Goal: Information Seeking & Learning: Learn about a topic

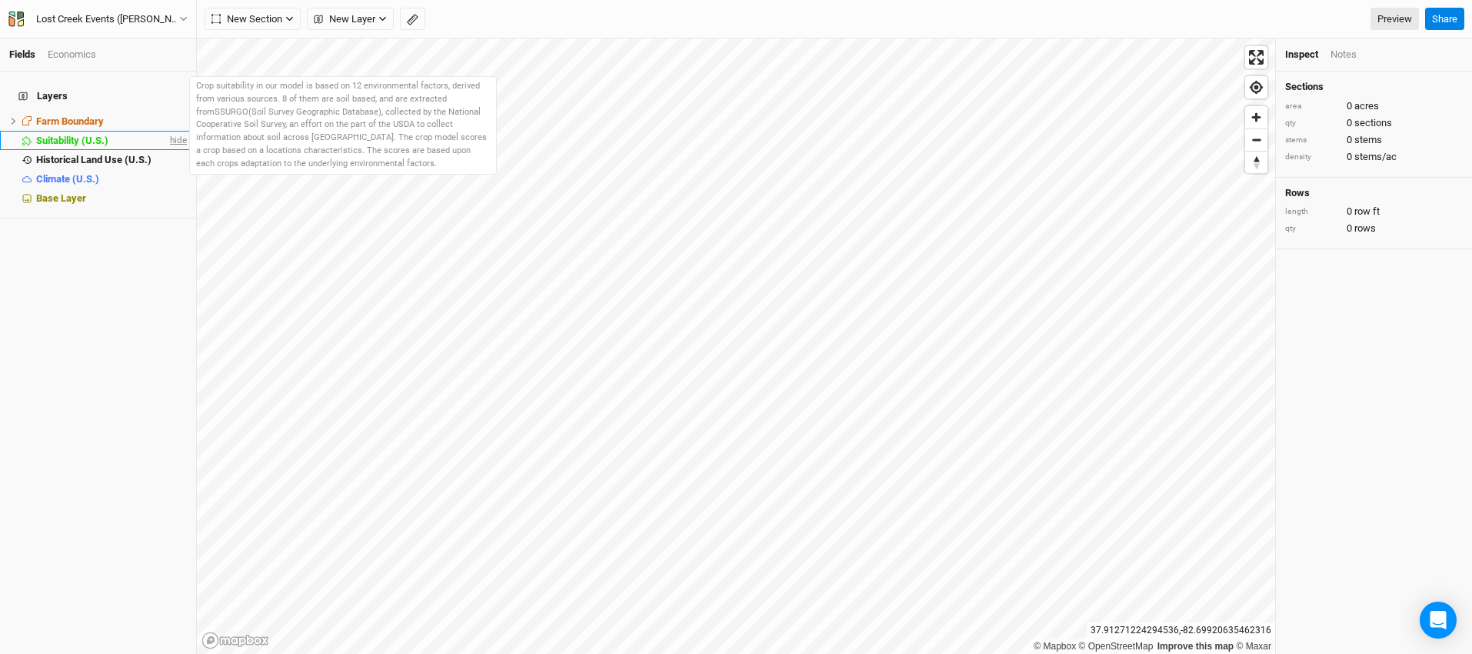
click at [167, 132] on span "hide" at bounding box center [177, 140] width 20 height 19
click at [112, 135] on div "Suitability (U.S.)" at bounding box center [99, 141] width 126 height 12
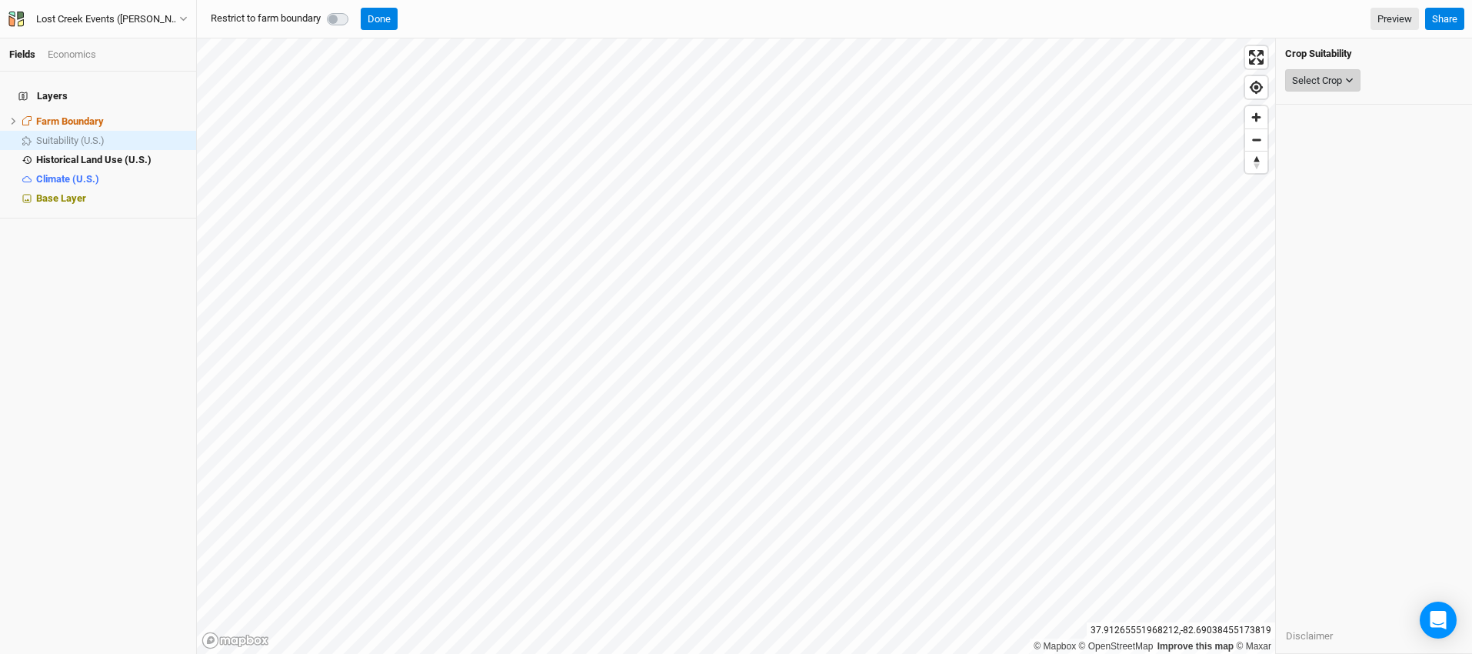
click at [1355, 80] on button "Select Crop" at bounding box center [1322, 80] width 75 height 23
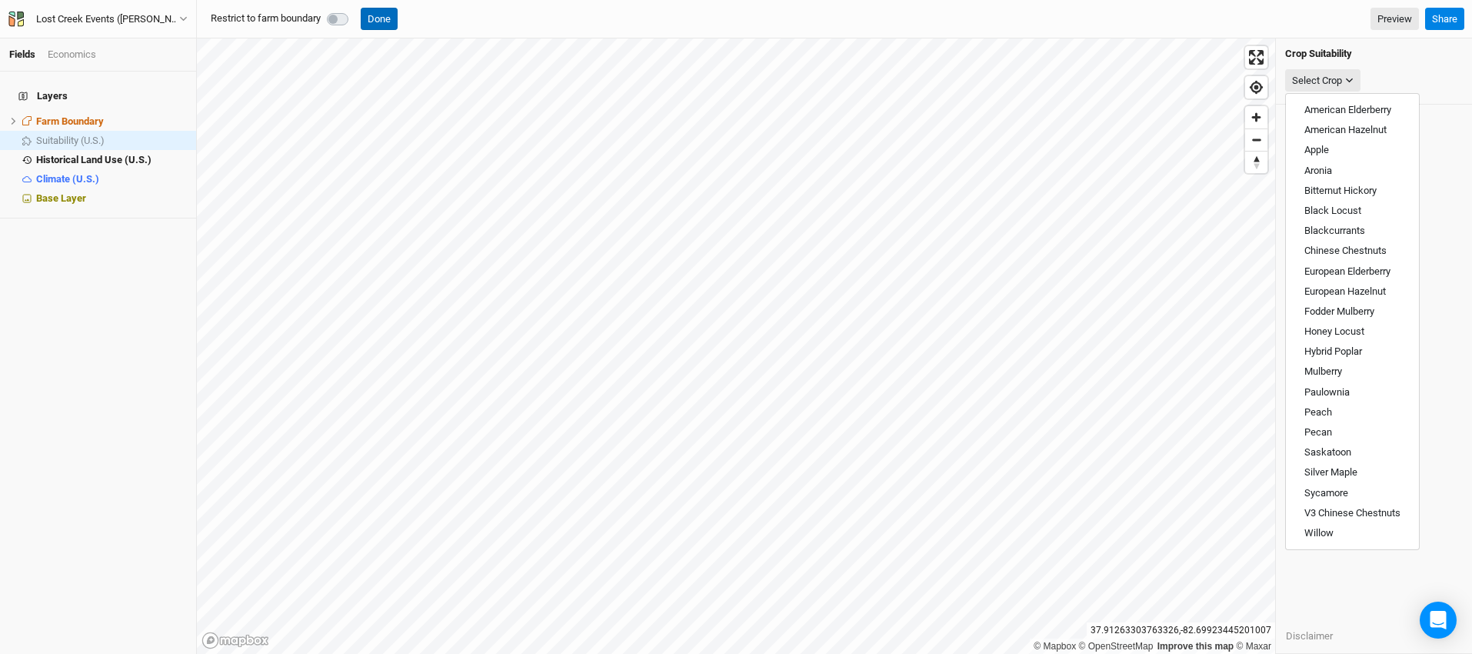
click at [382, 14] on button "Done" at bounding box center [379, 19] width 37 height 23
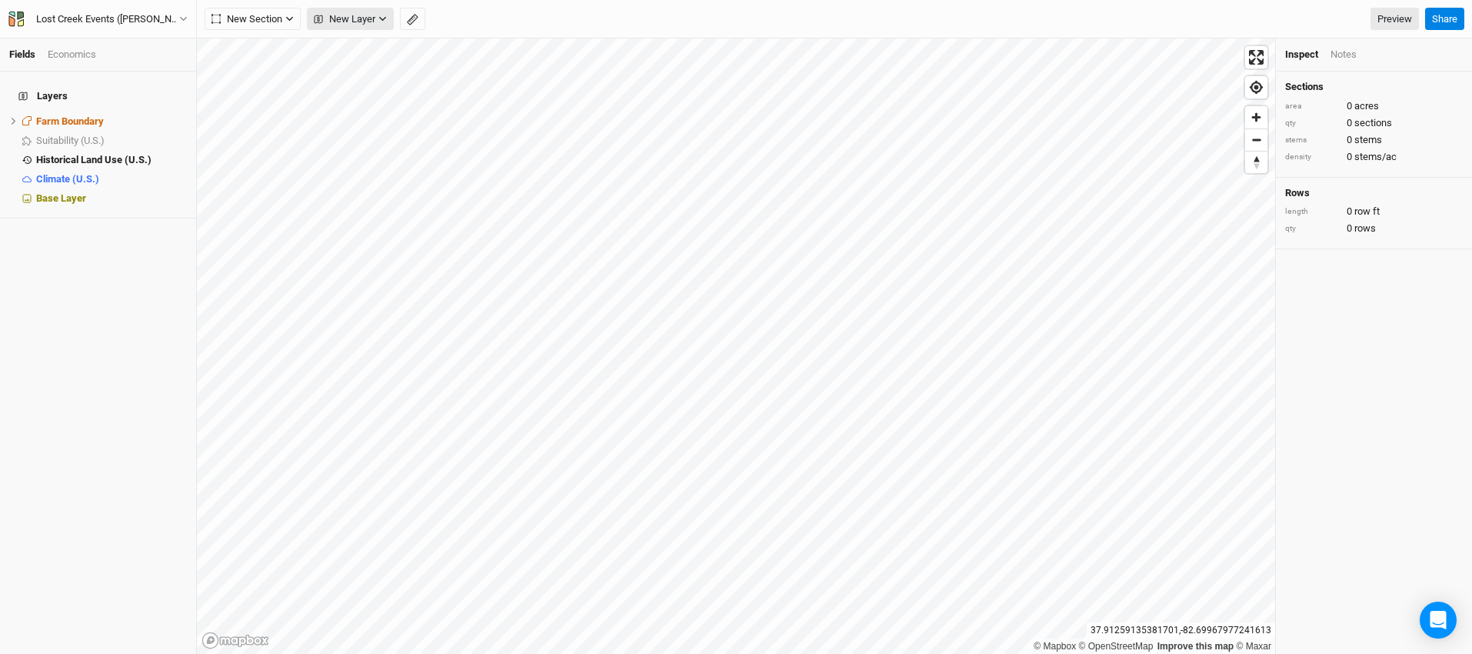
click at [381, 16] on icon "button" at bounding box center [382, 19] width 8 height 8
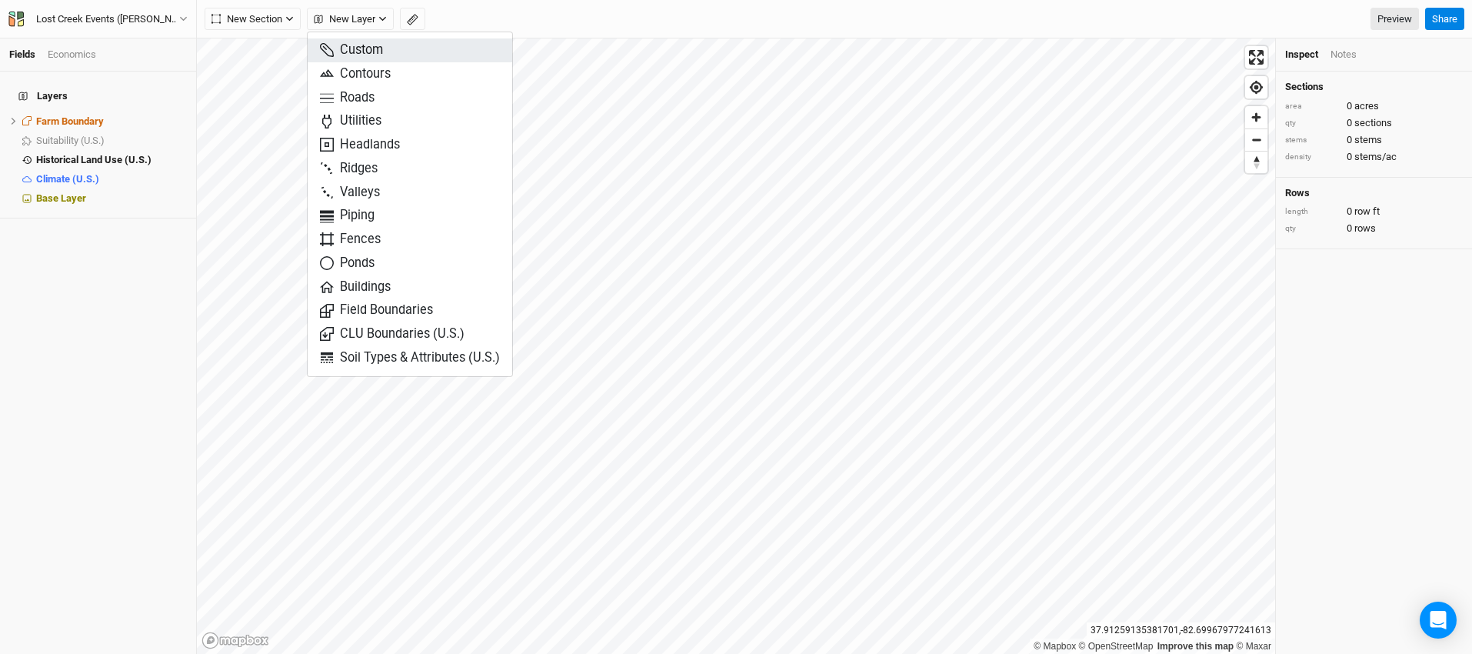
click at [384, 45] on button "Custom" at bounding box center [410, 50] width 205 height 24
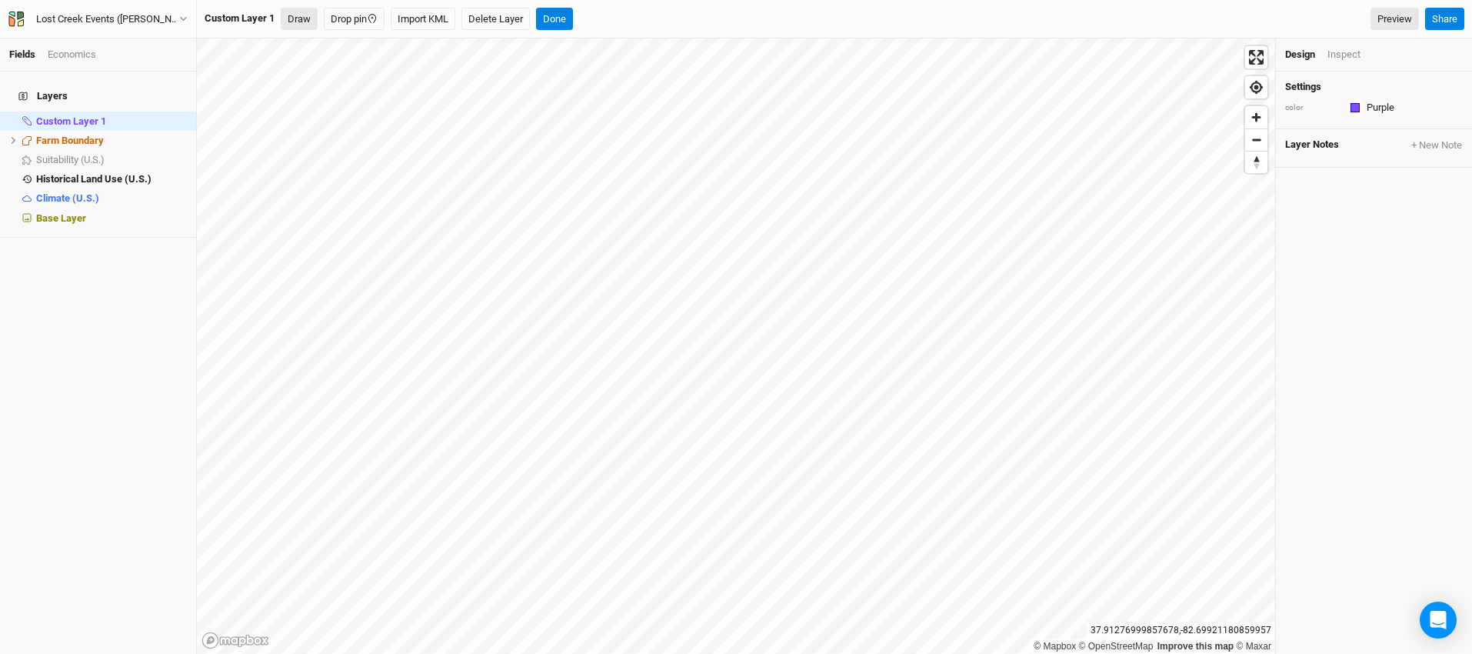
click at [291, 25] on button "Draw" at bounding box center [299, 19] width 37 height 23
click at [356, 17] on icon "button" at bounding box center [362, 18] width 15 height 15
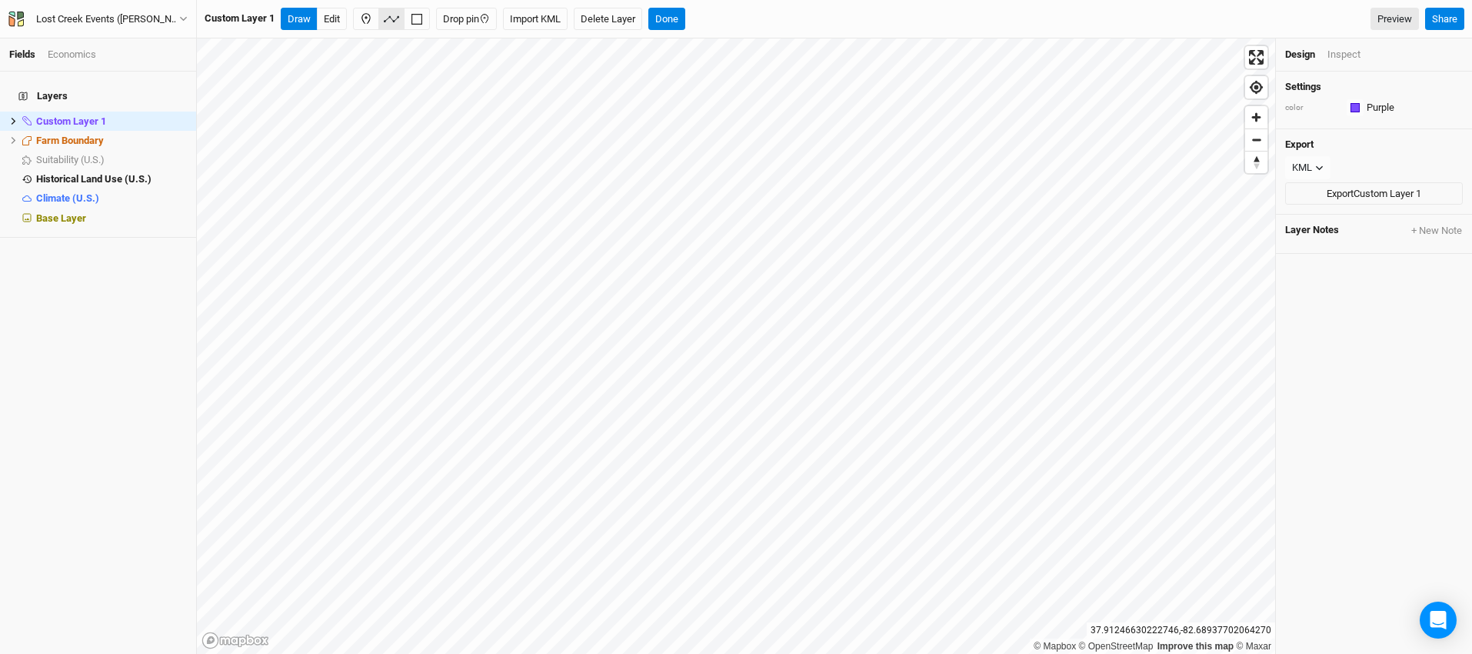
click at [1348, 46] on div "Design Inspect" at bounding box center [1374, 54] width 196 height 33
click at [1348, 55] on div "Inspect" at bounding box center [1343, 55] width 33 height 14
click at [1419, 302] on button "+ New Note" at bounding box center [1436, 300] width 52 height 14
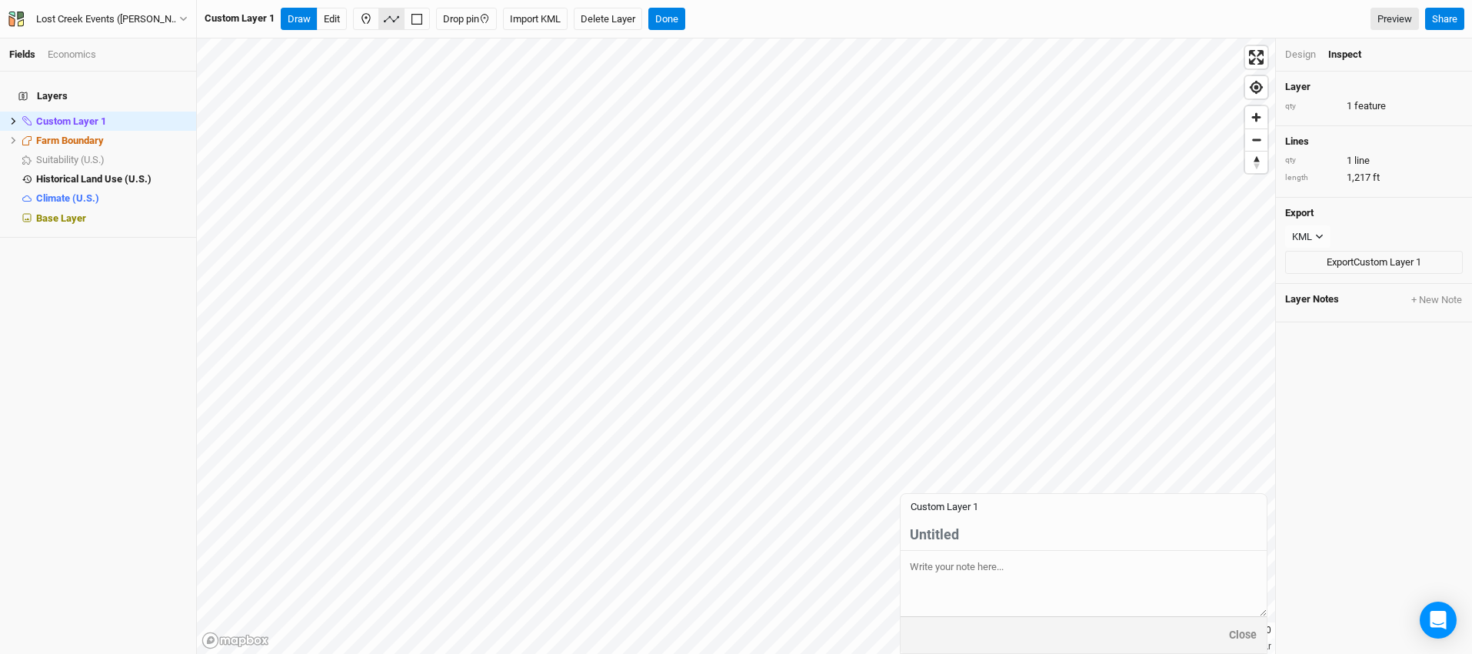
click at [1416, 358] on div "Layer qty 1 feature lines qty 1 line length 1,217 ft Export KML JSON KML Export…" at bounding box center [1374, 363] width 196 height 582
click at [1307, 58] on div "Design" at bounding box center [1300, 55] width 31 height 14
click at [1324, 168] on button "KML" at bounding box center [1307, 167] width 45 height 23
click at [1394, 329] on div "Settings color Purple Colors Azure Mint Sunflower Teal Burgundy Pomegranate Sha…" at bounding box center [1374, 363] width 196 height 582
click at [1245, 632] on button "Close" at bounding box center [1242, 635] width 29 height 18
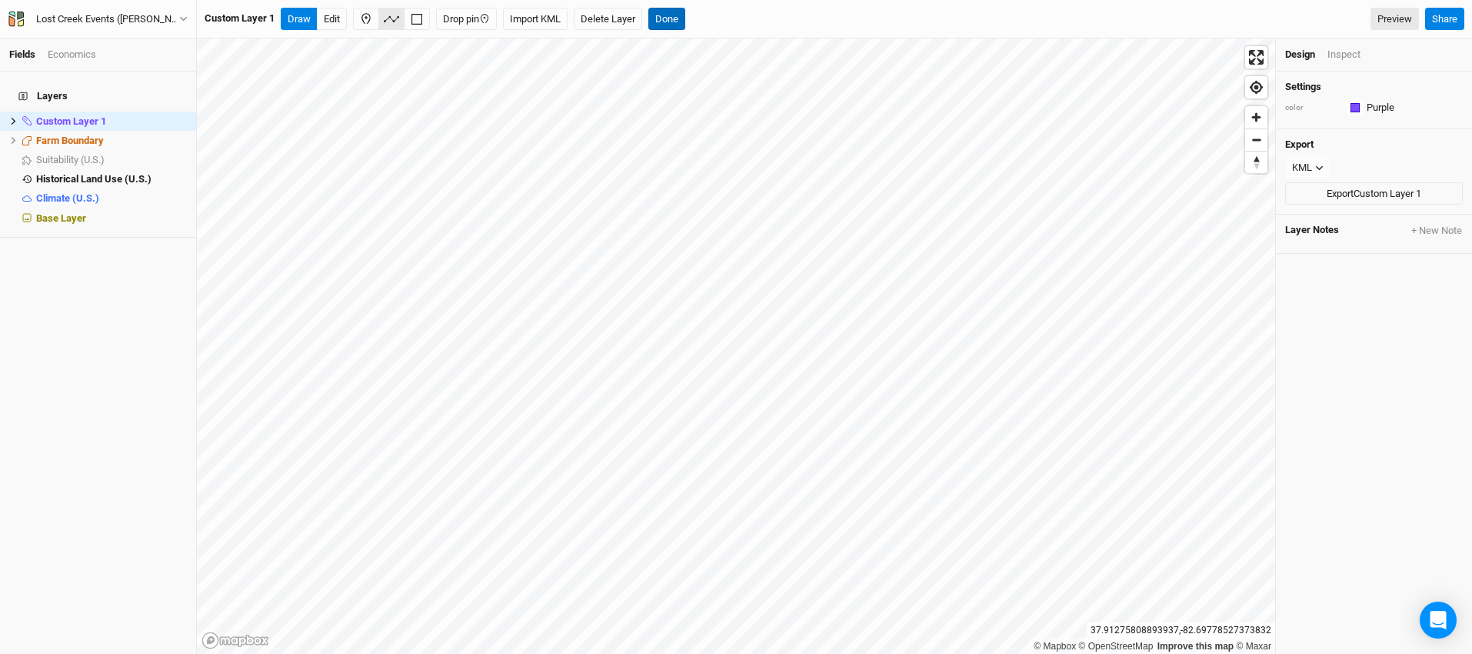
click at [680, 18] on button "Done" at bounding box center [666, 19] width 37 height 23
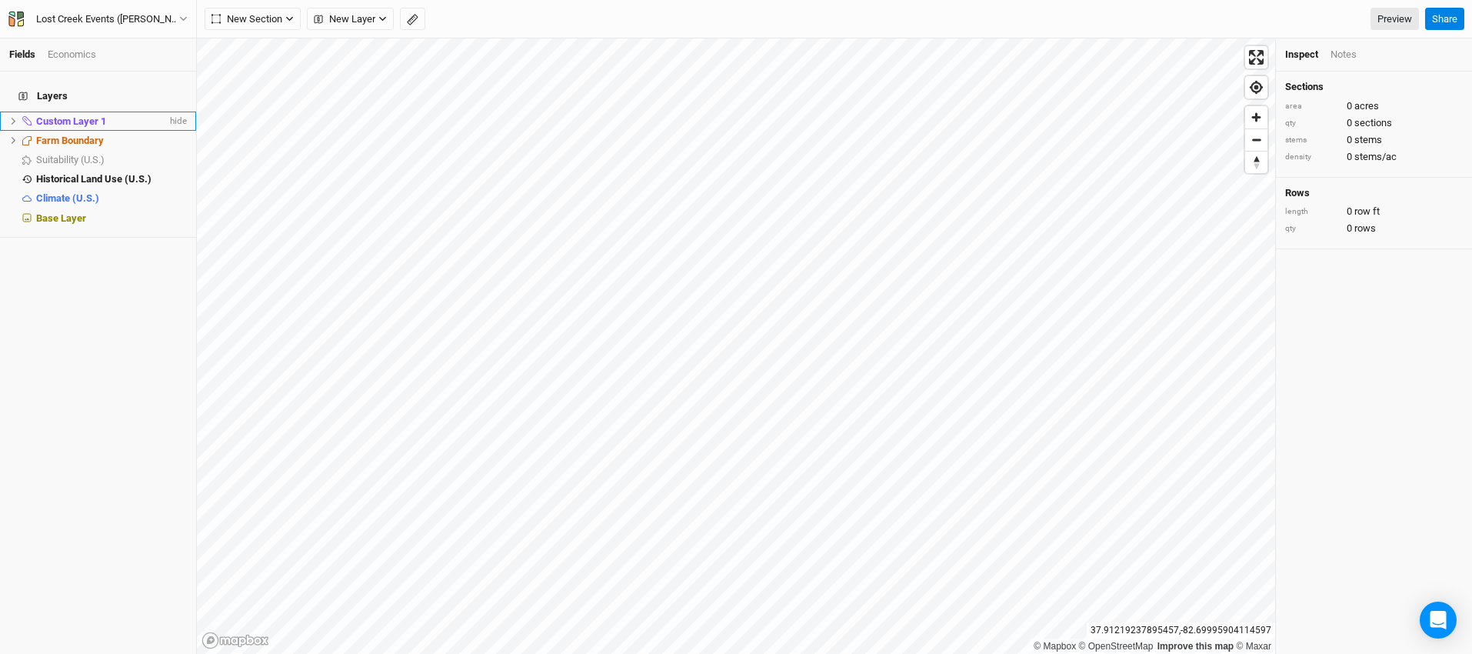
click at [72, 115] on span "Custom Layer 1" at bounding box center [71, 121] width 70 height 12
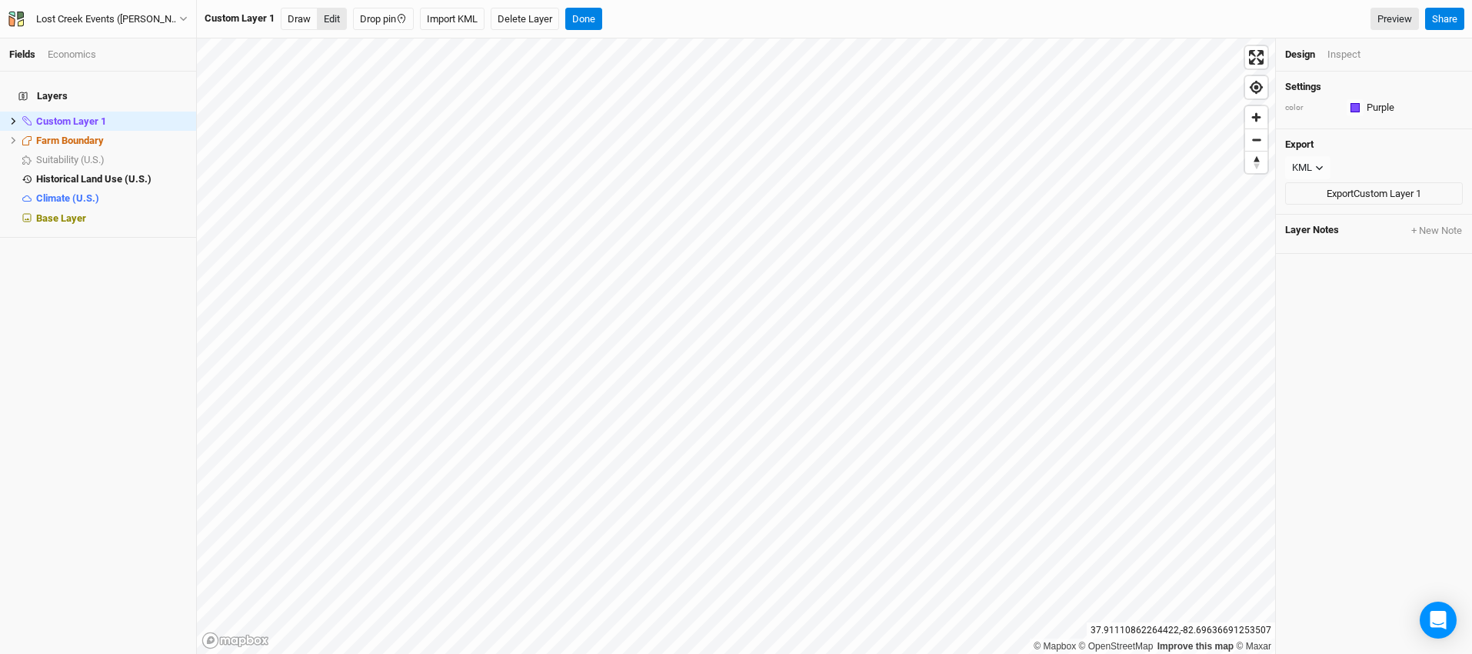
click at [325, 21] on button "Edit" at bounding box center [332, 19] width 30 height 23
click at [583, 18] on button "Done" at bounding box center [583, 19] width 37 height 23
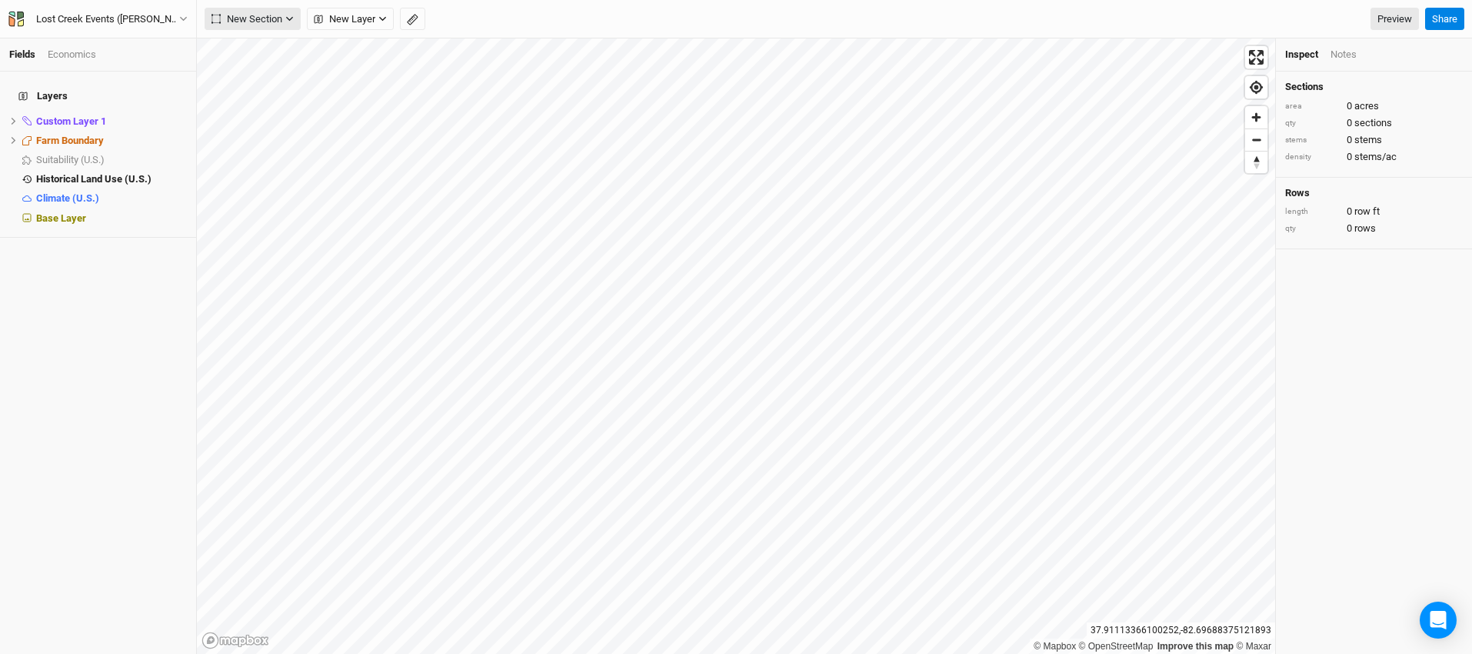
click at [285, 24] on button "New Section" at bounding box center [253, 19] width 96 height 23
click at [289, 71] on button "Line" at bounding box center [266, 74] width 122 height 24
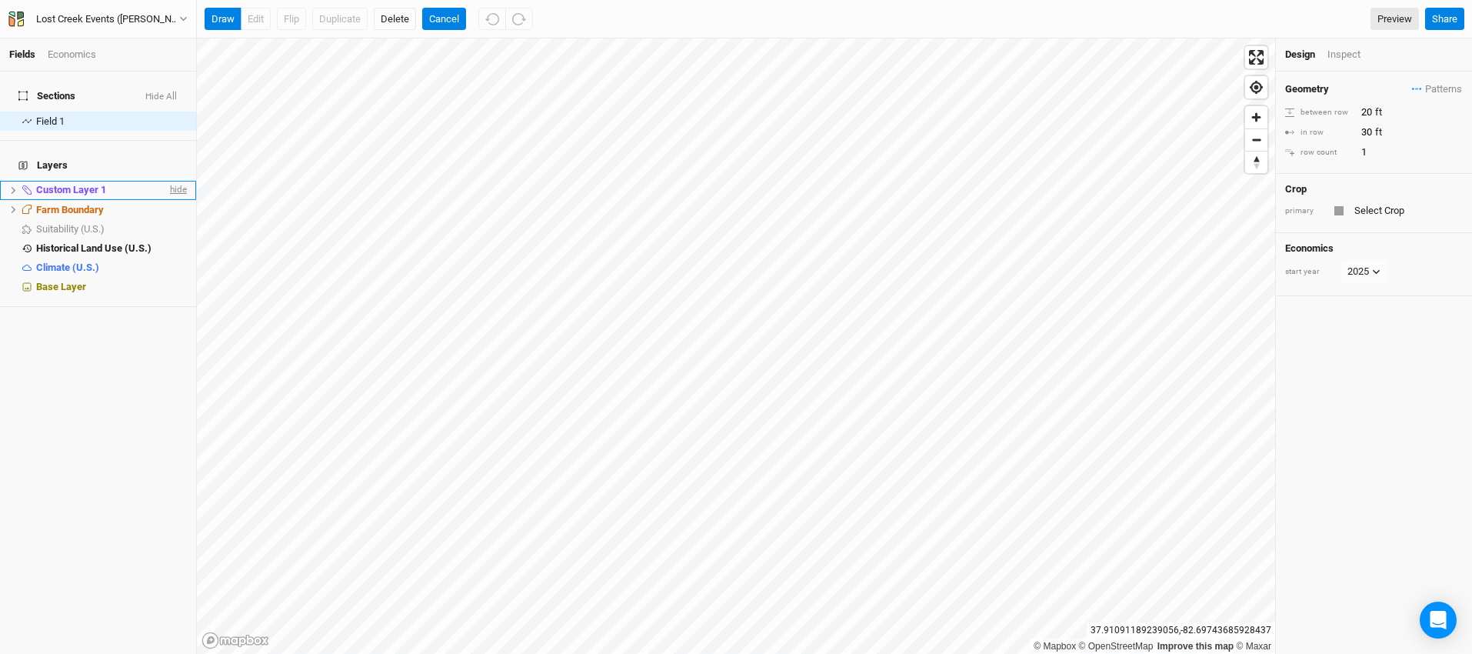
click at [167, 181] on span "hide" at bounding box center [177, 190] width 20 height 19
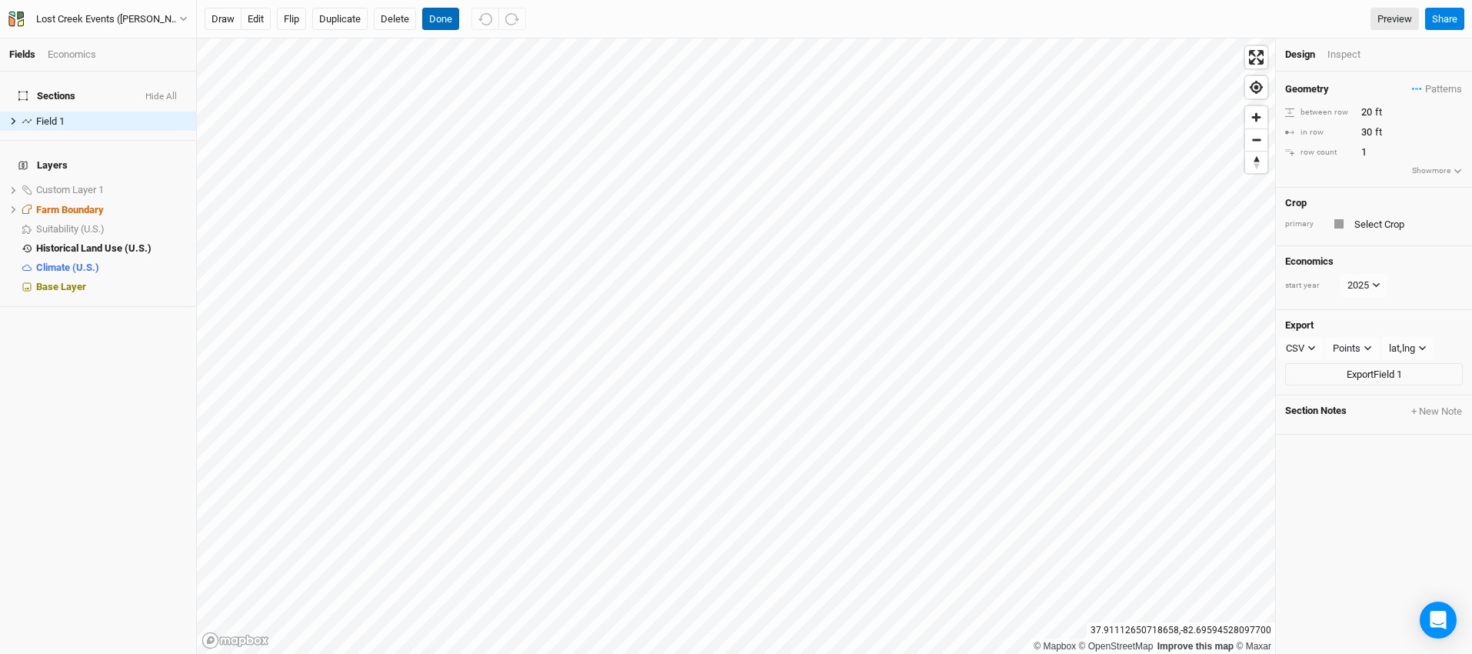
click at [443, 23] on button "Done" at bounding box center [440, 19] width 37 height 23
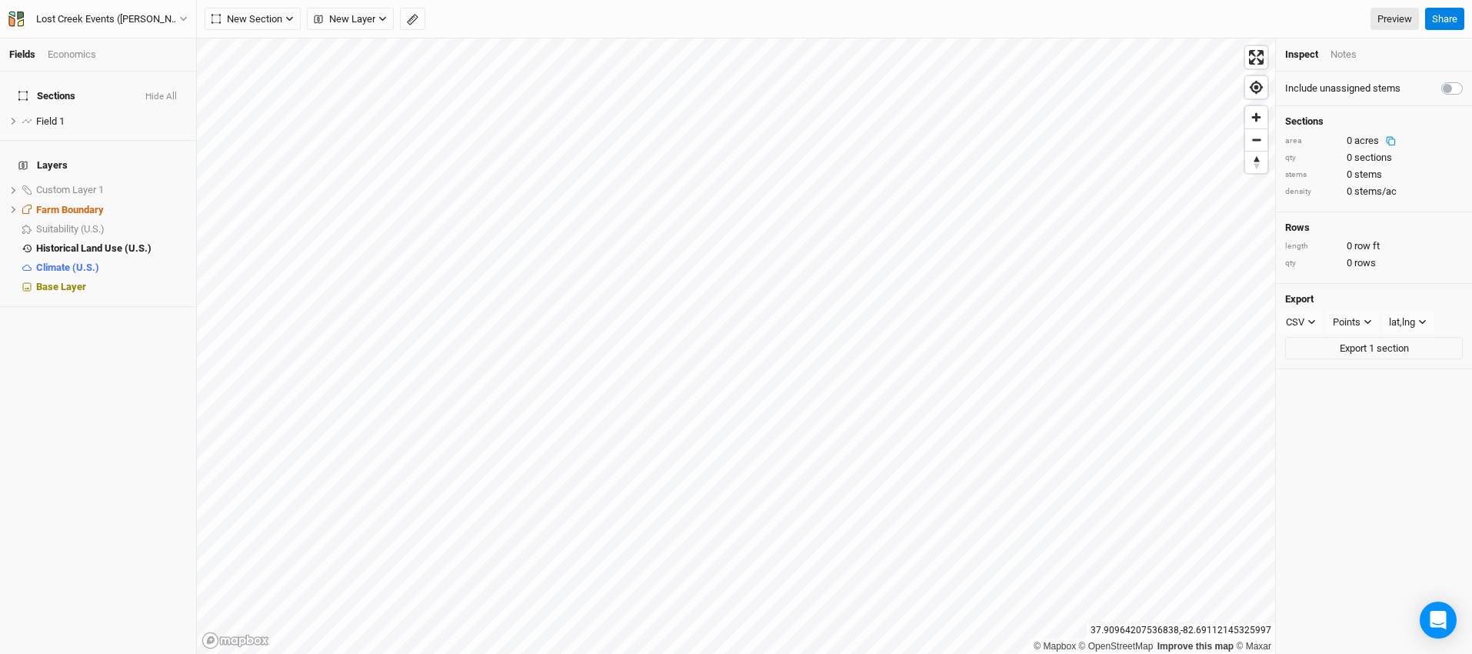
click at [1389, 144] on rect at bounding box center [1392, 142] width 6 height 6
click at [1392, 142] on div "0 acres" at bounding box center [1375, 141] width 56 height 14
click at [1391, 139] on div "0 acres" at bounding box center [1375, 141] width 56 height 14
click at [56, 184] on span "Custom Layer 1" at bounding box center [70, 190] width 68 height 12
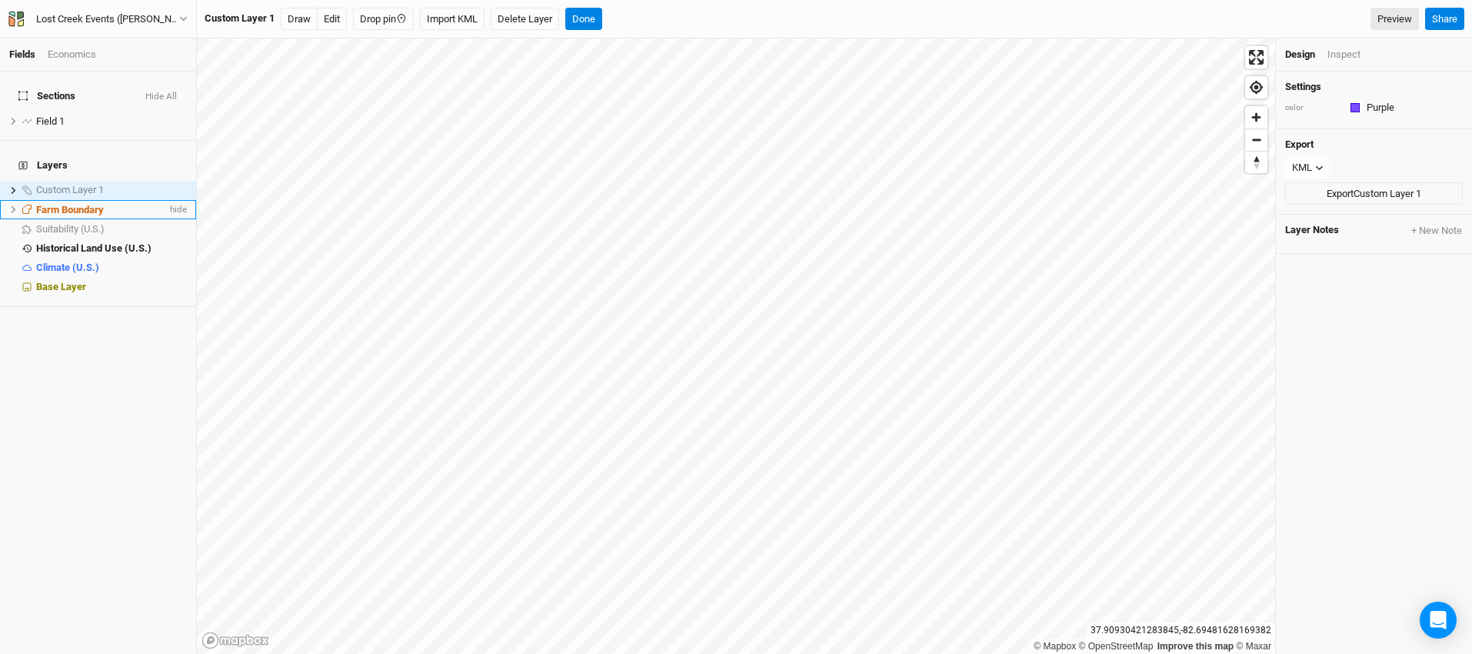
click at [65, 204] on span "Farm Boundary" at bounding box center [70, 210] width 68 height 12
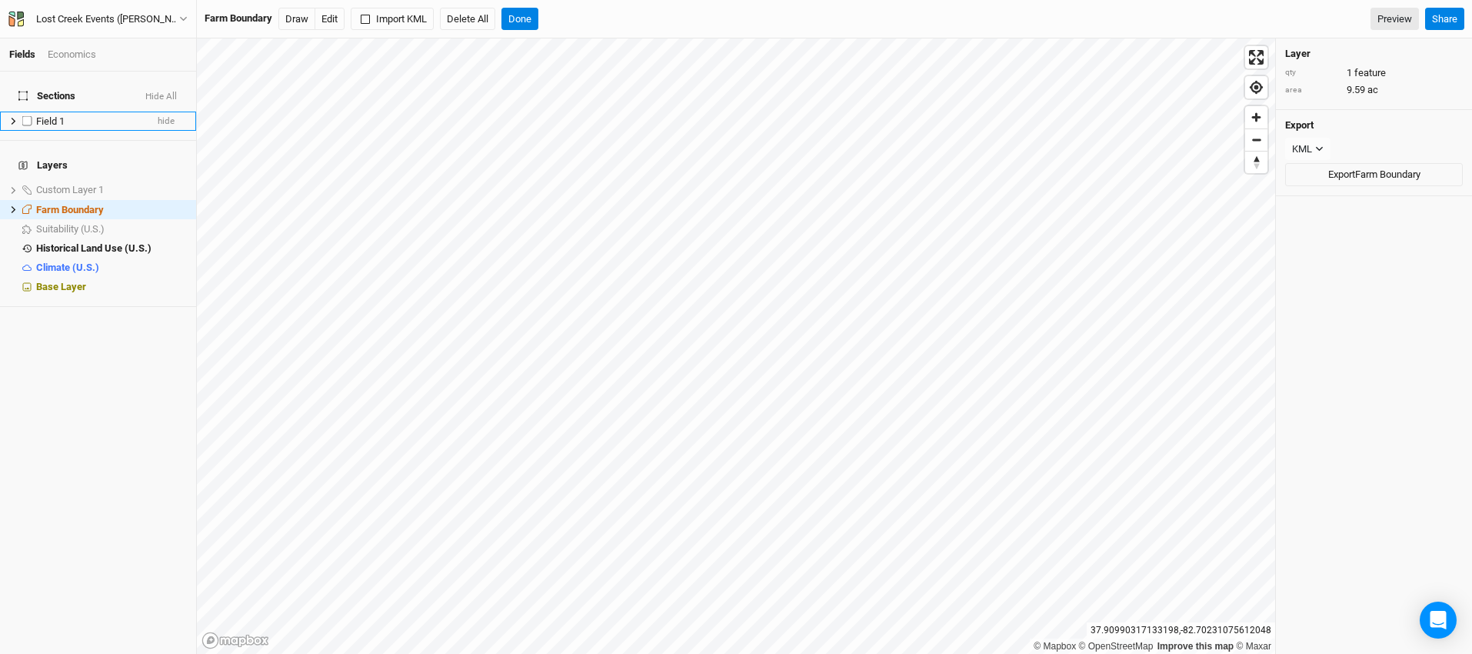
click at [43, 115] on span "Field 1" at bounding box center [50, 121] width 28 height 12
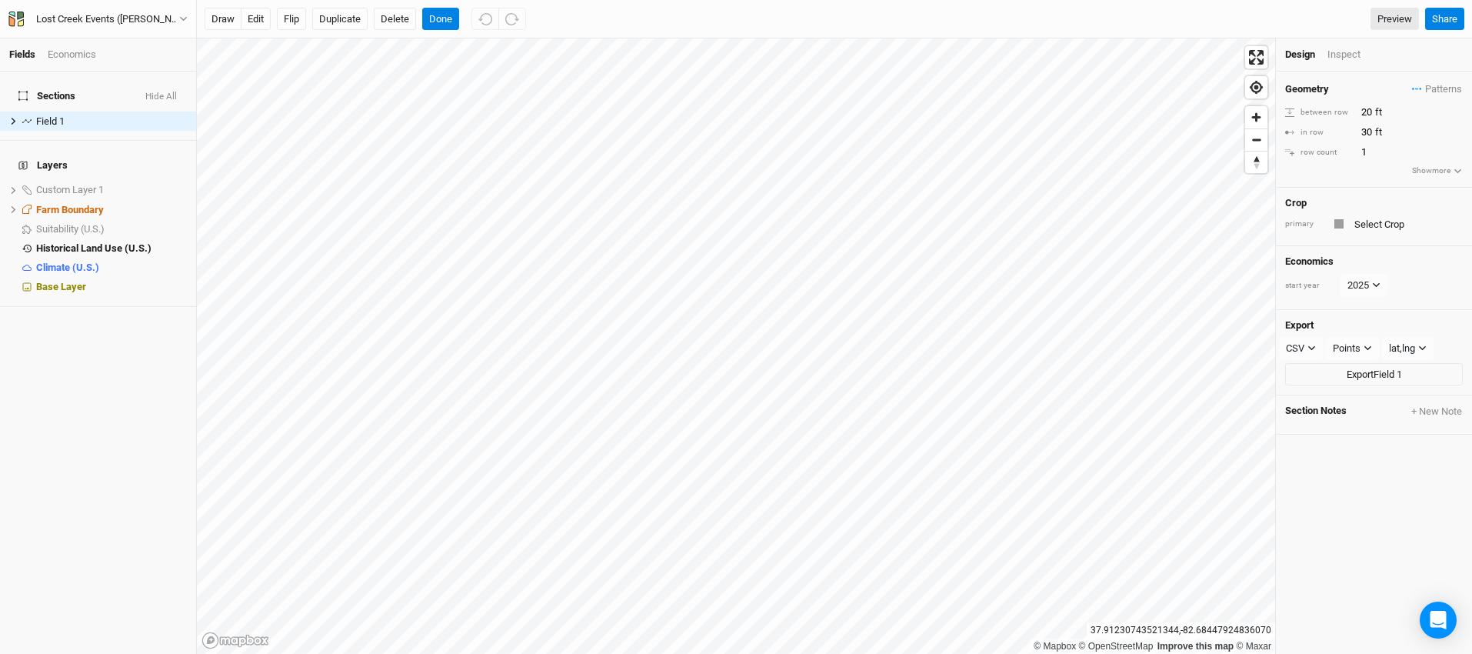
click at [1437, 171] on button "Show more" at bounding box center [1437, 171] width 52 height 14
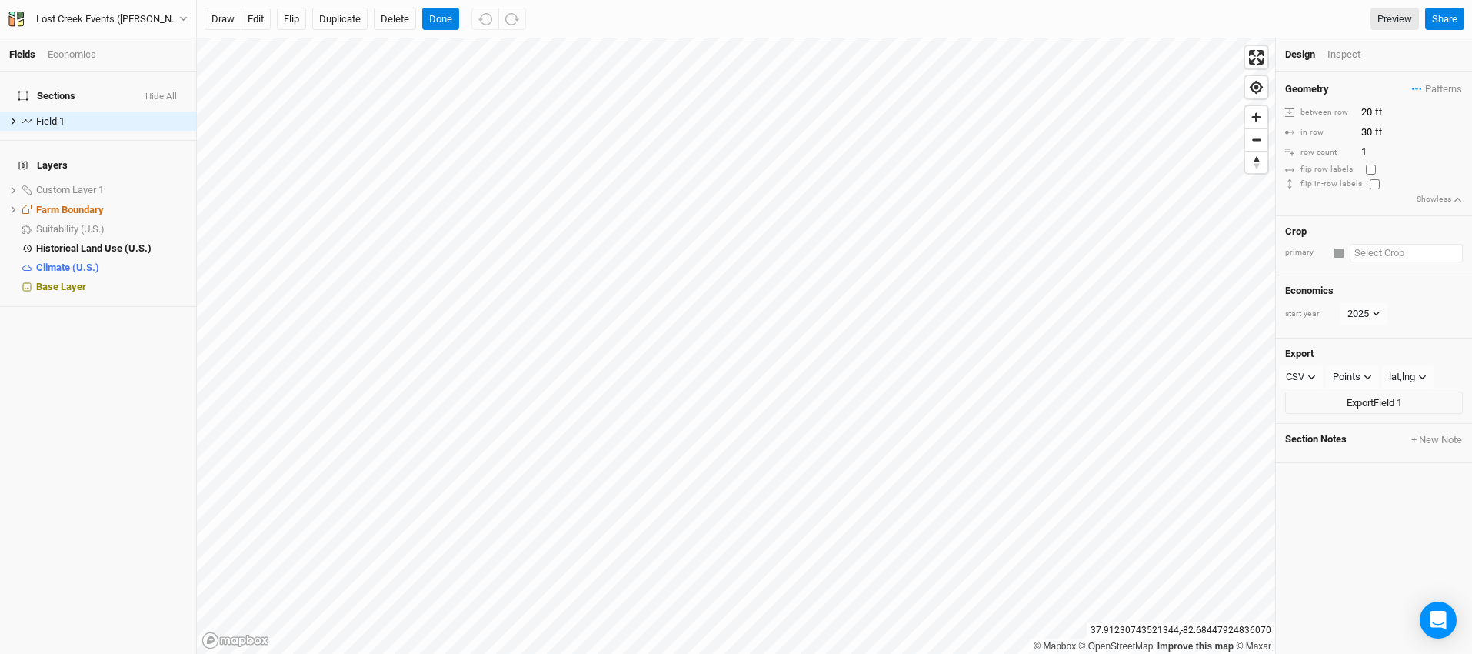
click at [1419, 250] on input "text" at bounding box center [1406, 253] width 113 height 18
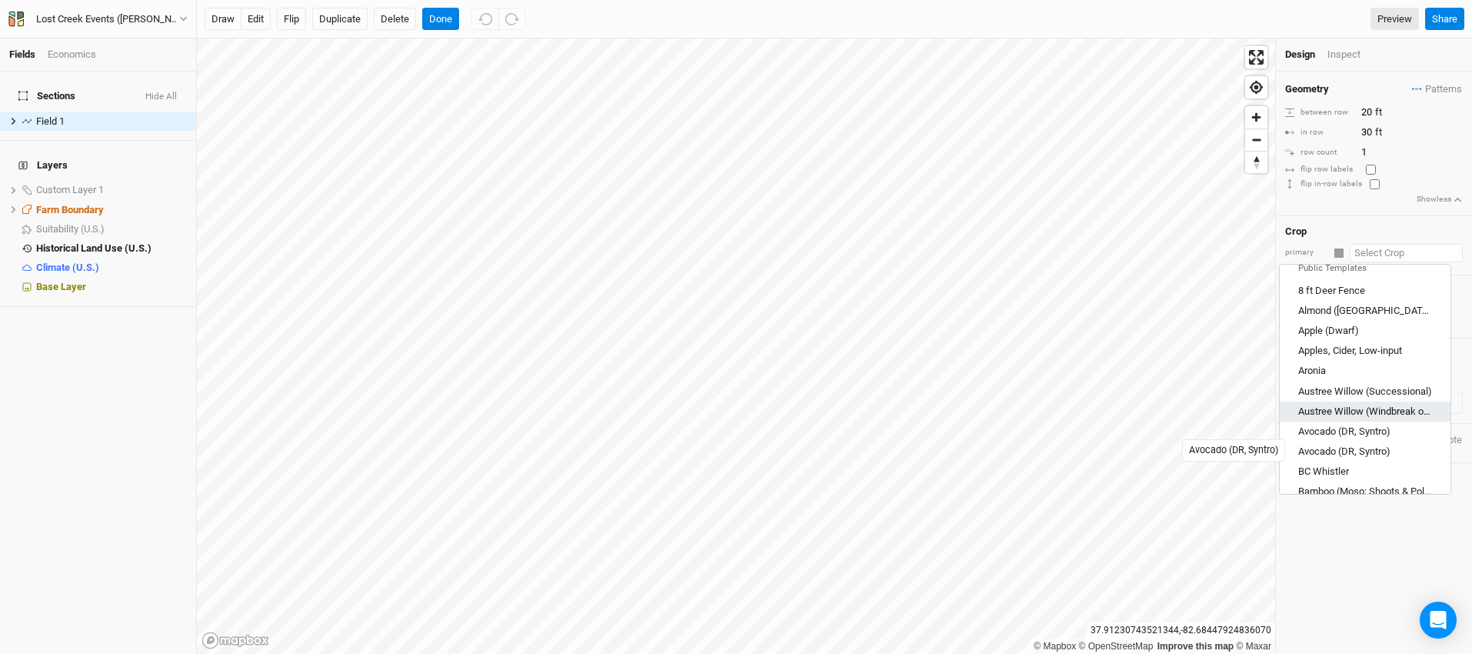
scroll to position [165, 0]
click at [1400, 225] on div "Crop" at bounding box center [1374, 231] width 178 height 12
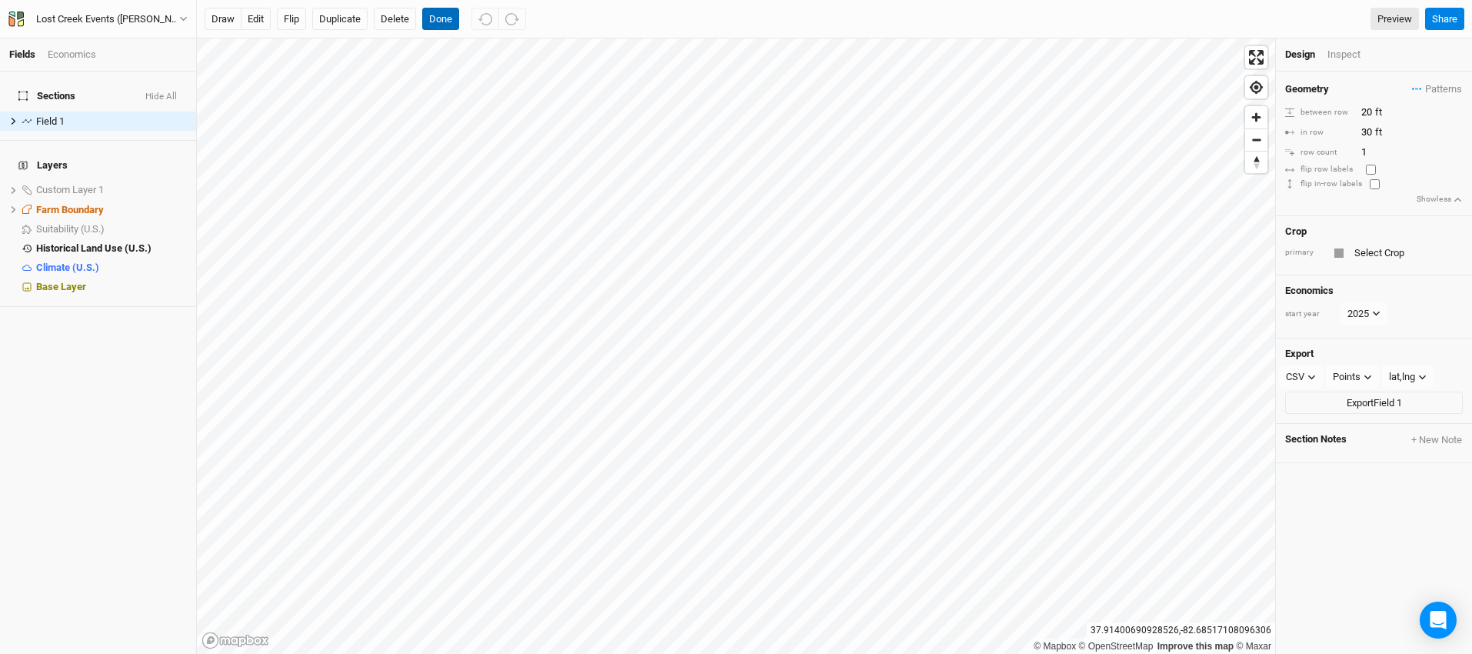
click at [439, 19] on button "Done" at bounding box center [440, 19] width 37 height 23
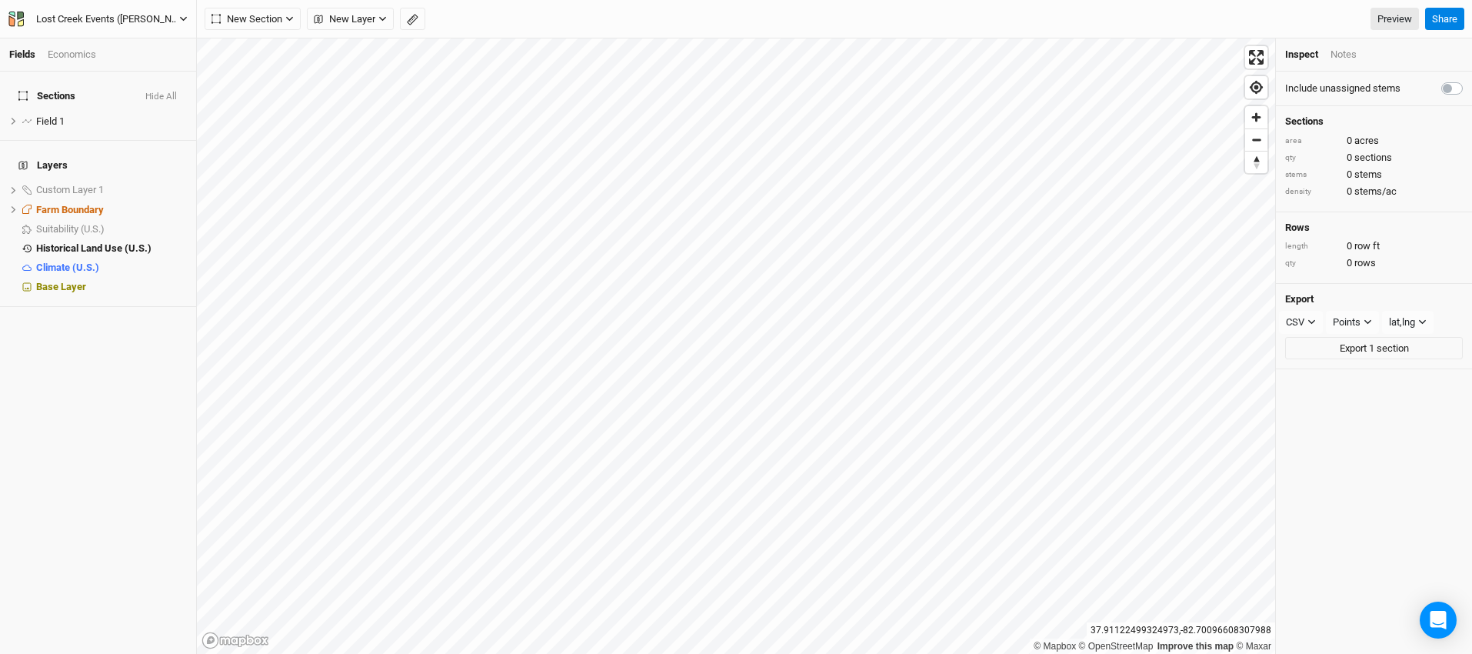
click at [184, 18] on icon "button" at bounding box center [183, 19] width 7 height 5
click at [141, 62] on button "Project Settings" at bounding box center [127, 63] width 122 height 20
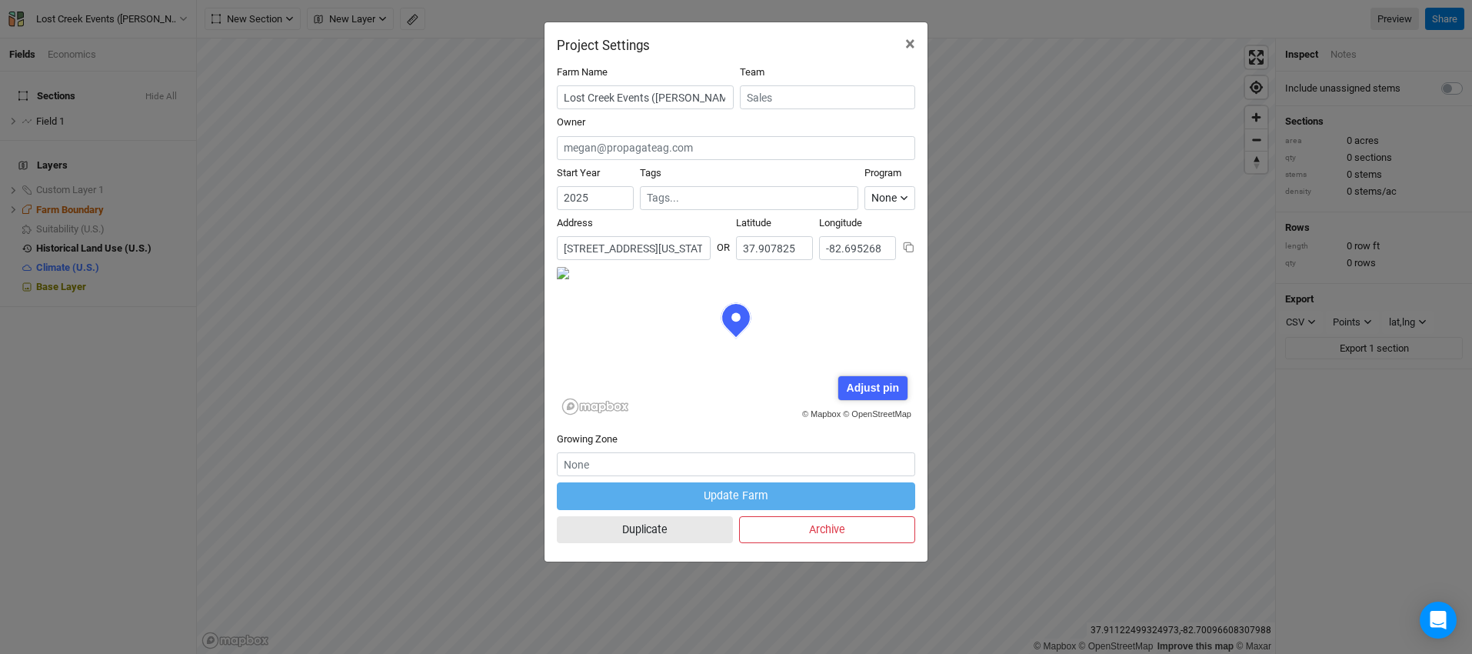
scroll to position [77, 179]
click at [641, 248] on input "[STREET_ADDRESS][US_STATE]" at bounding box center [634, 248] width 154 height 24
click at [911, 46] on span "×" at bounding box center [910, 44] width 10 height 22
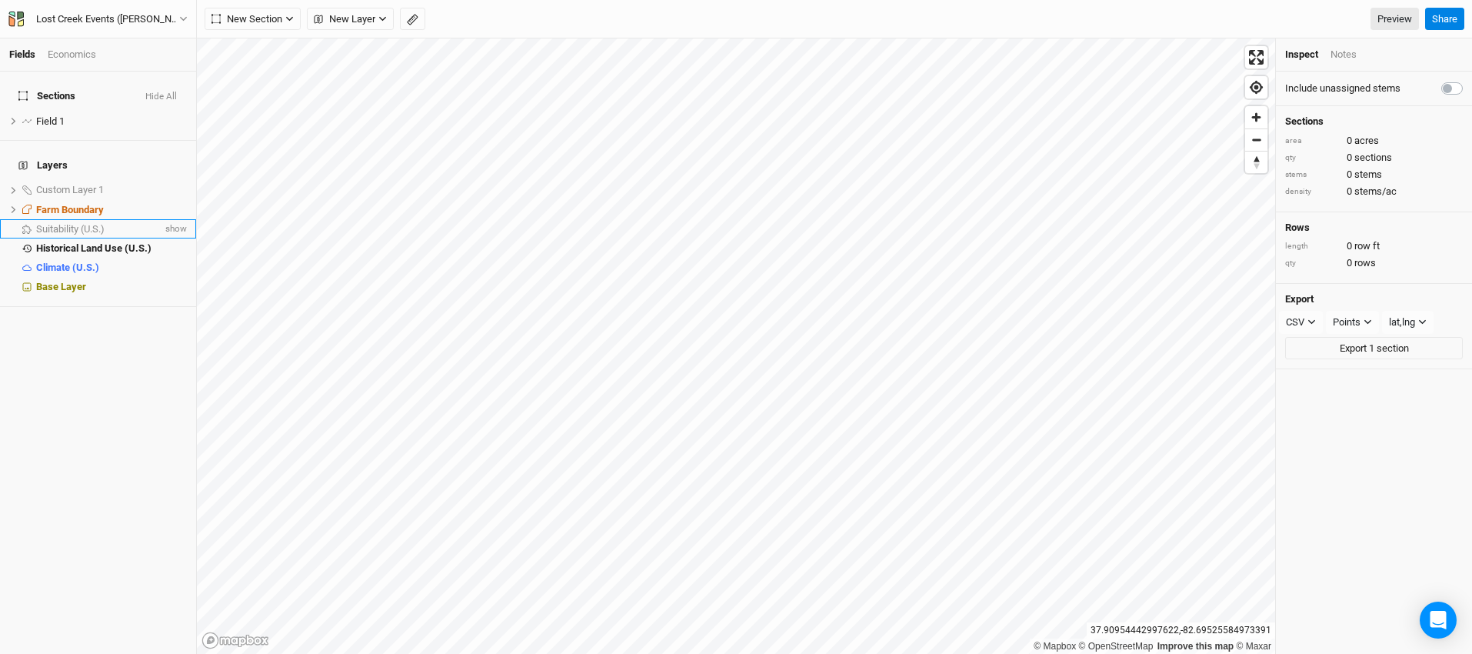
click at [64, 223] on span "Suitability (U.S.)" at bounding box center [70, 229] width 68 height 12
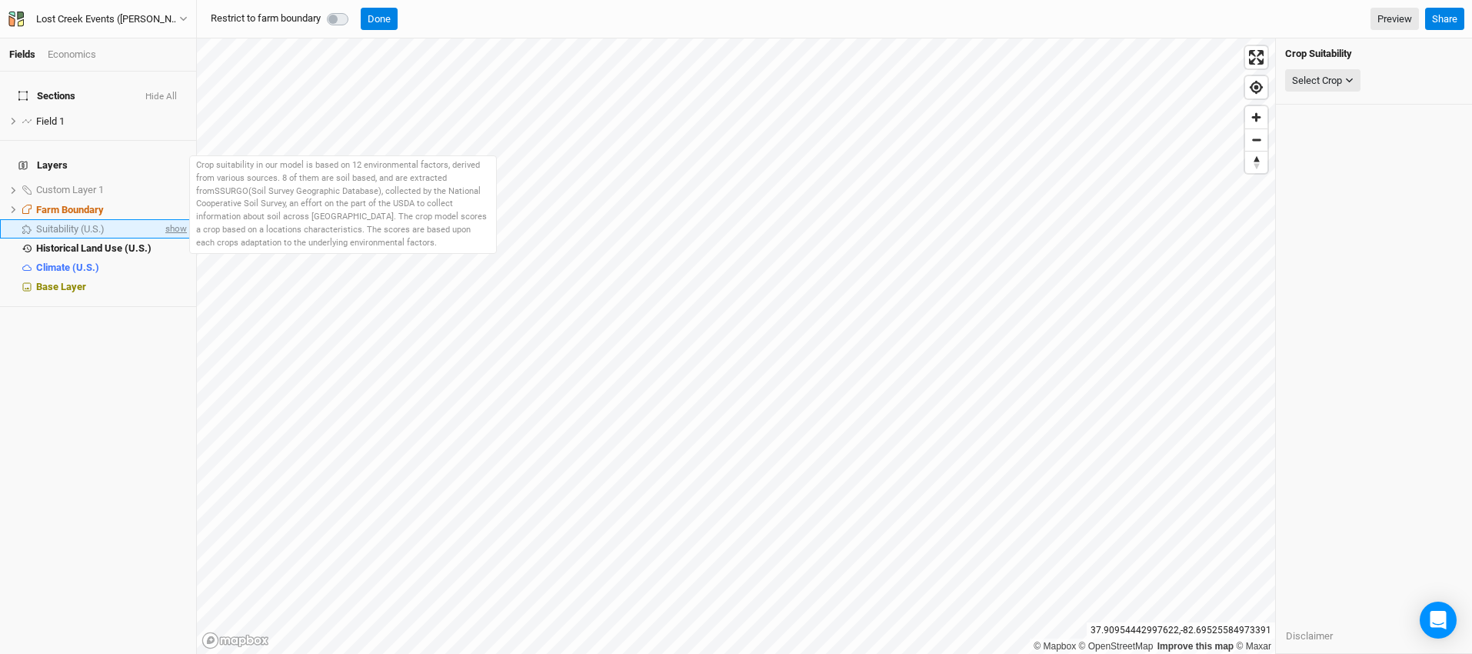
click at [165, 219] on span "show" at bounding box center [174, 228] width 25 height 19
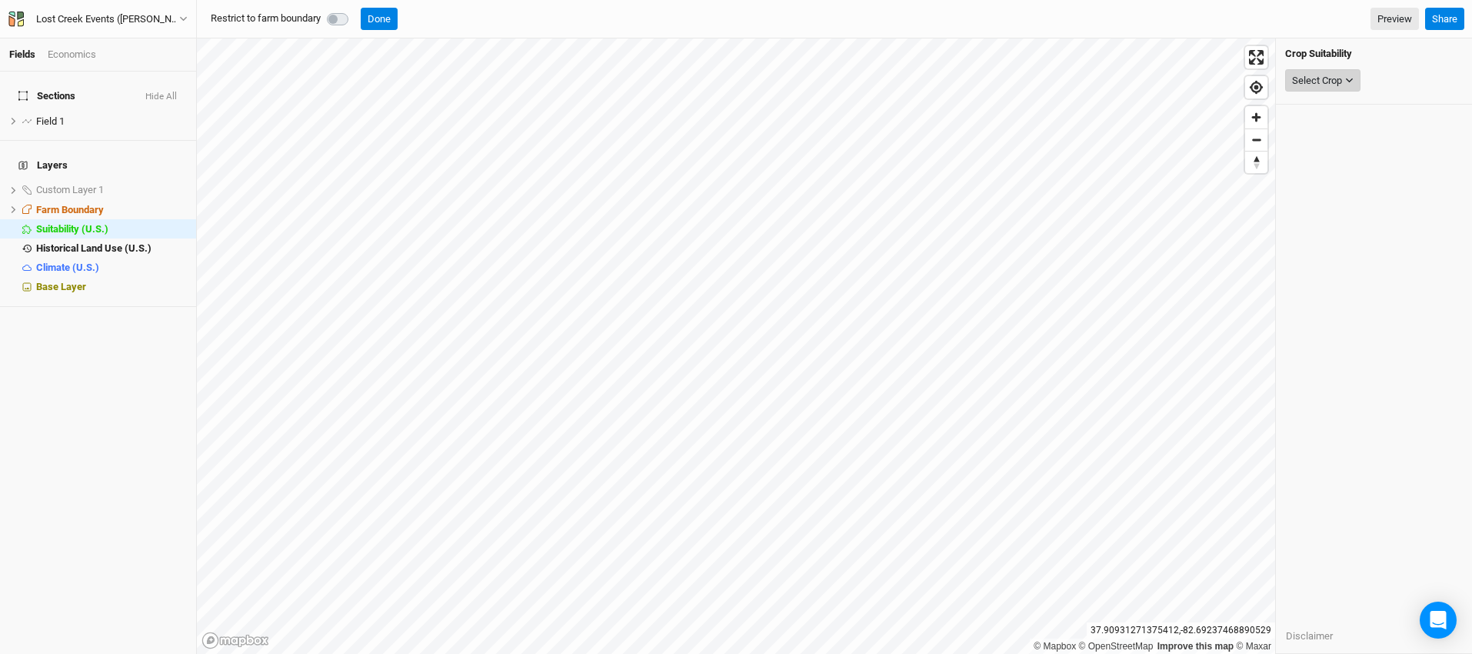
click at [1308, 85] on div "Select Crop" at bounding box center [1317, 80] width 50 height 15
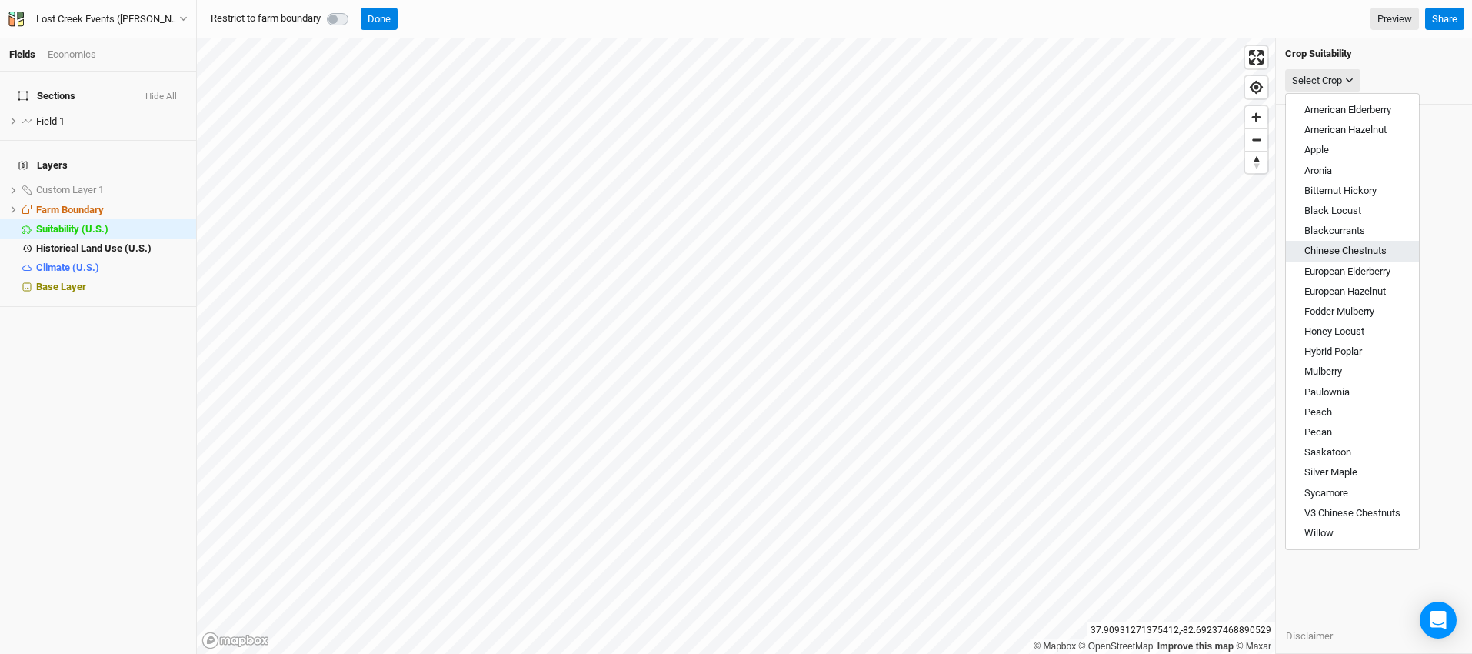
click at [1366, 251] on span "Chinese Chestnuts" at bounding box center [1345, 251] width 82 height 12
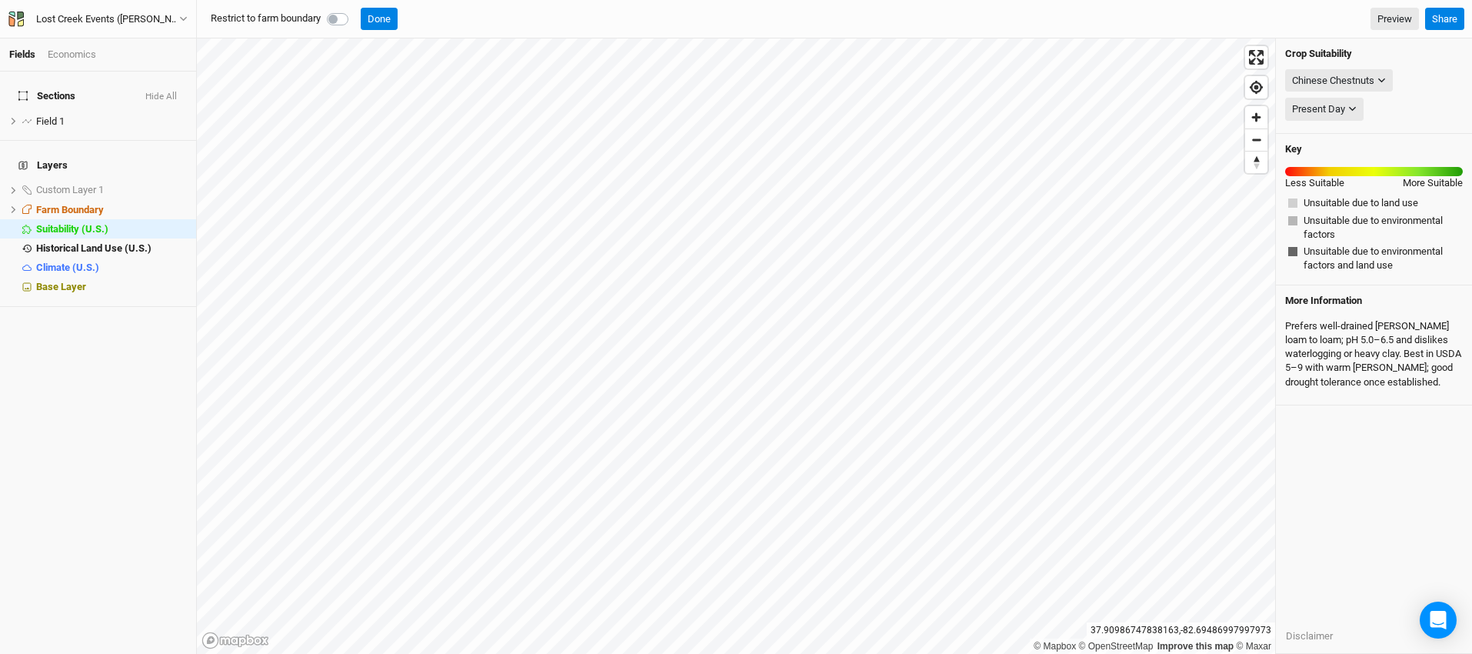
click at [355, 10] on label at bounding box center [355, 10] width 0 height 0
click at [335, 20] on input "checkbox" at bounding box center [333, 17] width 12 height 15
checkbox input "true"
click at [1368, 82] on div "Chinese Chestnuts" at bounding box center [1333, 80] width 82 height 15
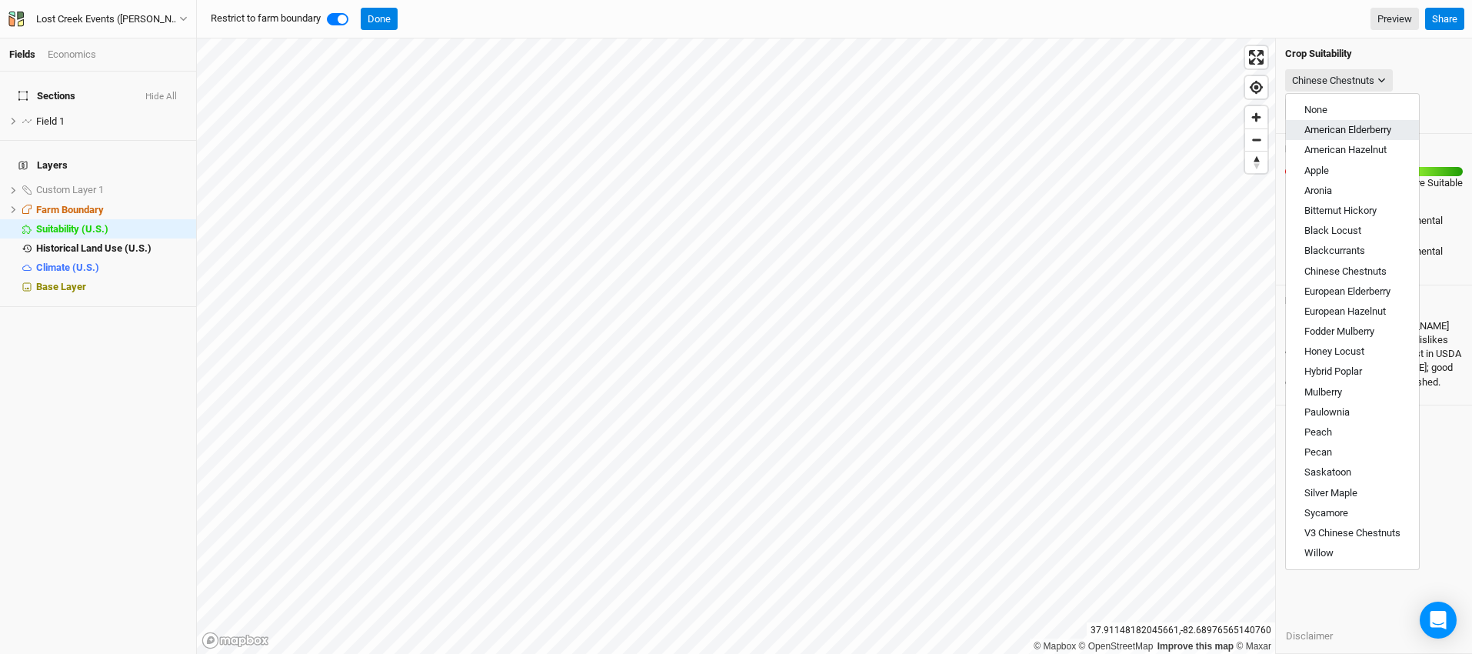
click at [1359, 132] on span "American Elderberry" at bounding box center [1347, 130] width 87 height 12
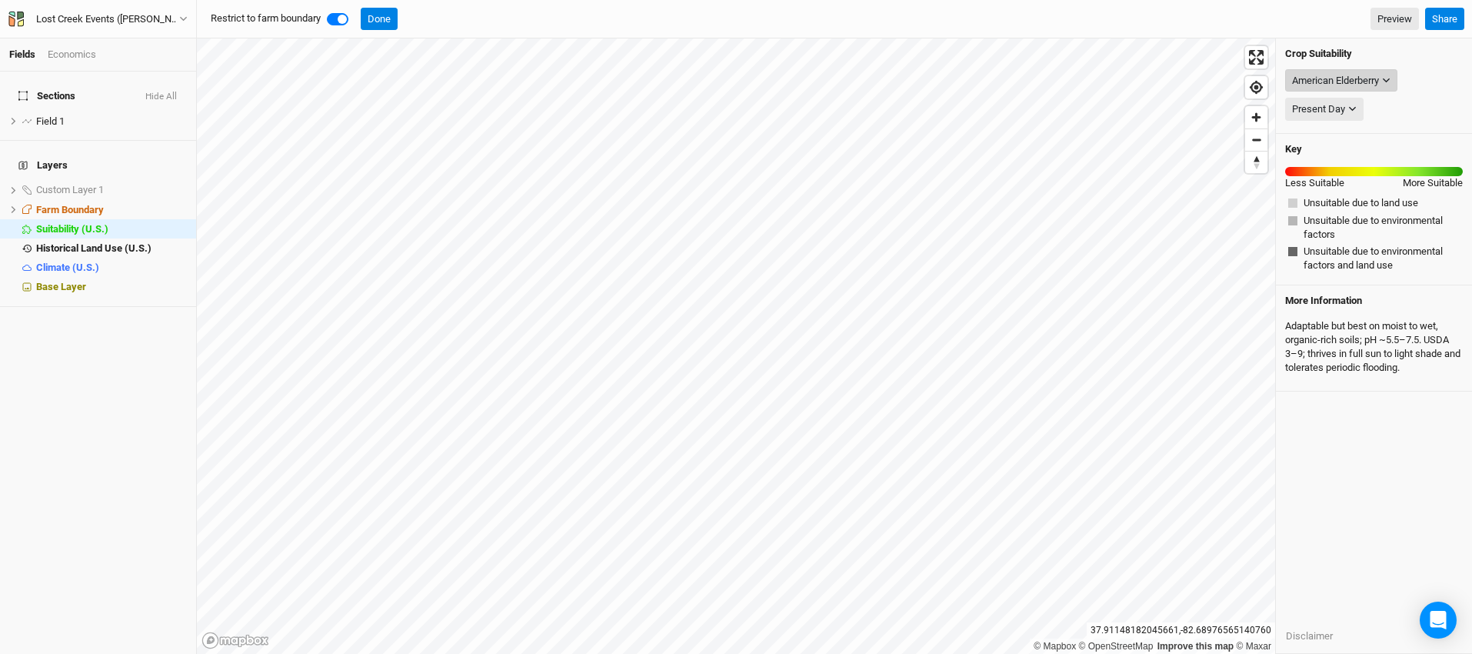
click at [1374, 82] on div "American Elderberry" at bounding box center [1335, 80] width 87 height 15
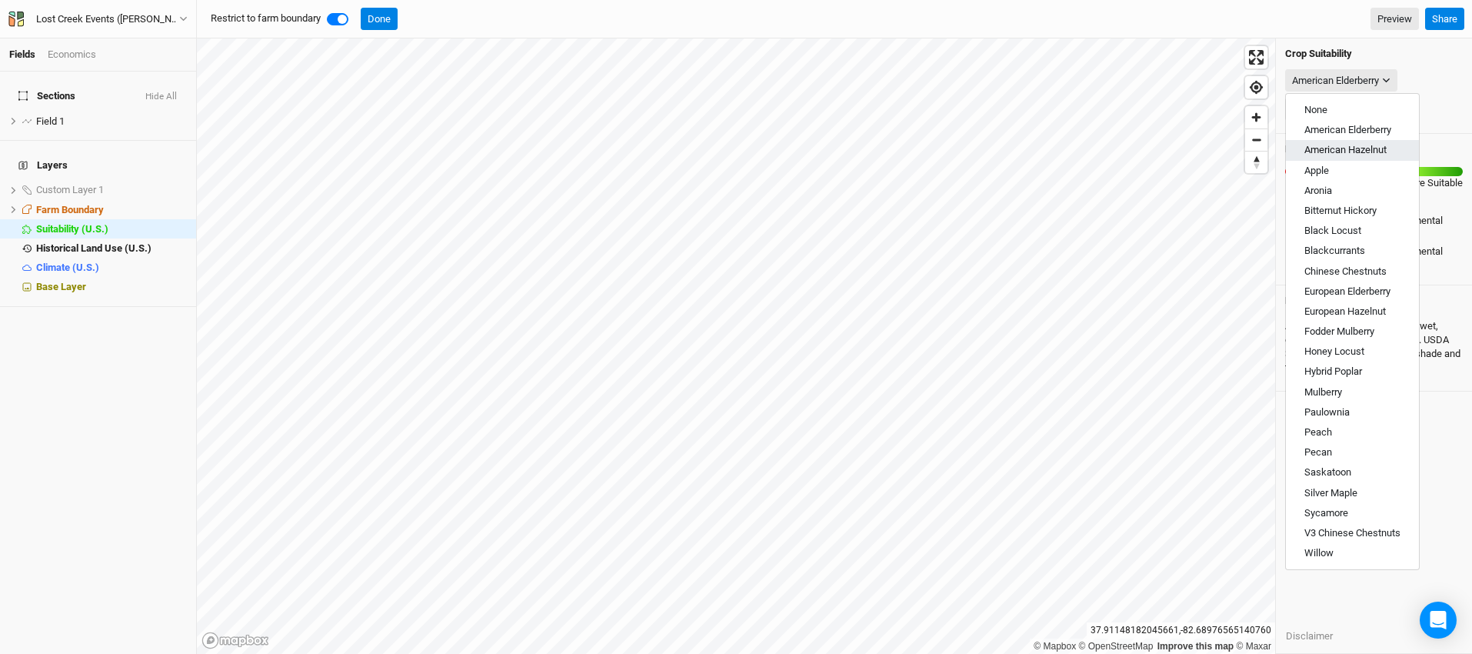
click at [1379, 147] on span "American Hazelnut" at bounding box center [1345, 150] width 82 height 12
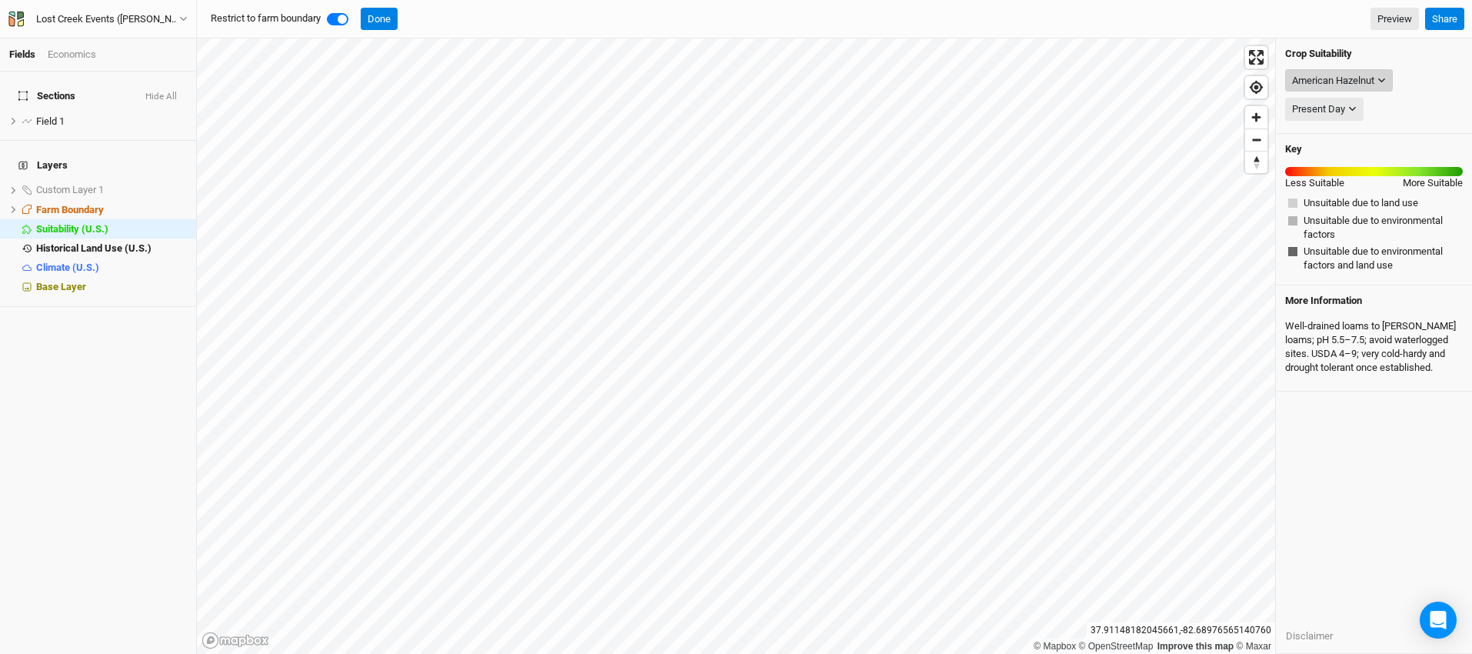
click at [1384, 77] on icon "button" at bounding box center [1381, 80] width 8 height 8
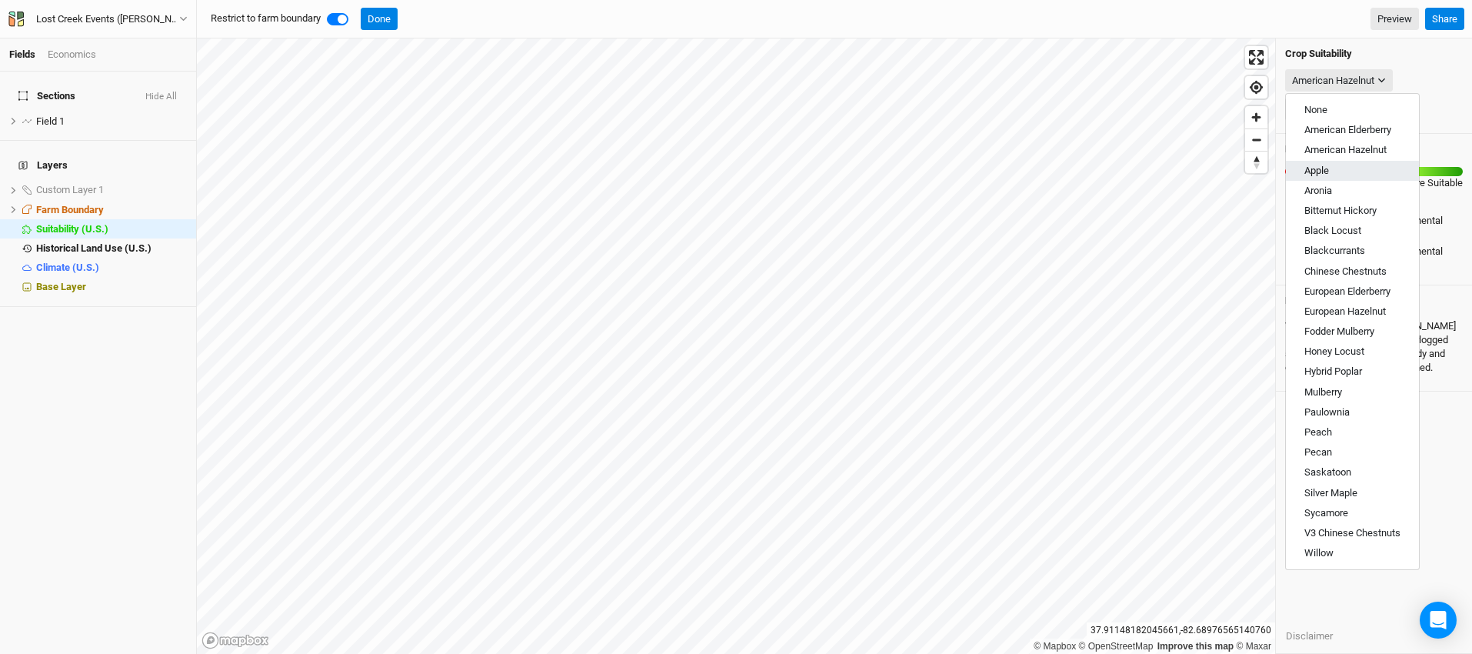
click at [1379, 165] on button "Apple" at bounding box center [1352, 171] width 133 height 20
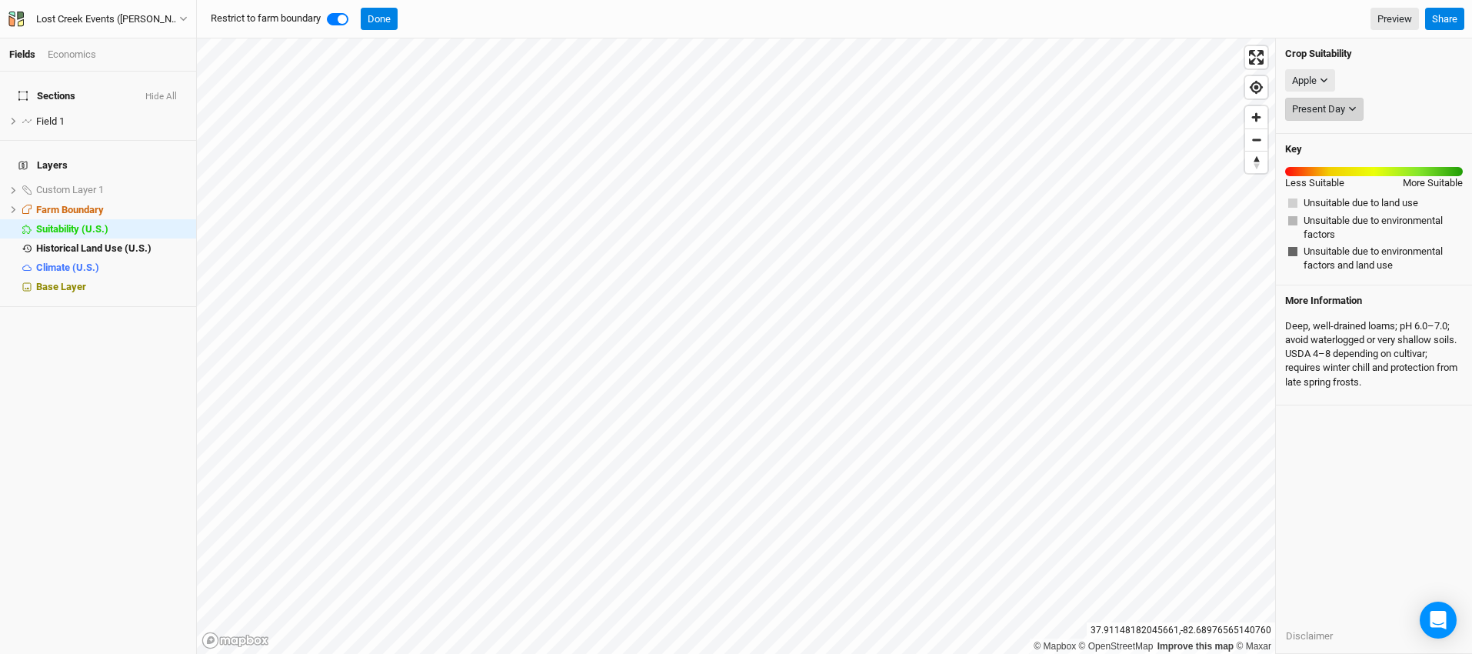
click at [1353, 109] on icon "button" at bounding box center [1352, 109] width 7 height 5
click at [1328, 79] on icon "button" at bounding box center [1324, 80] width 8 height 8
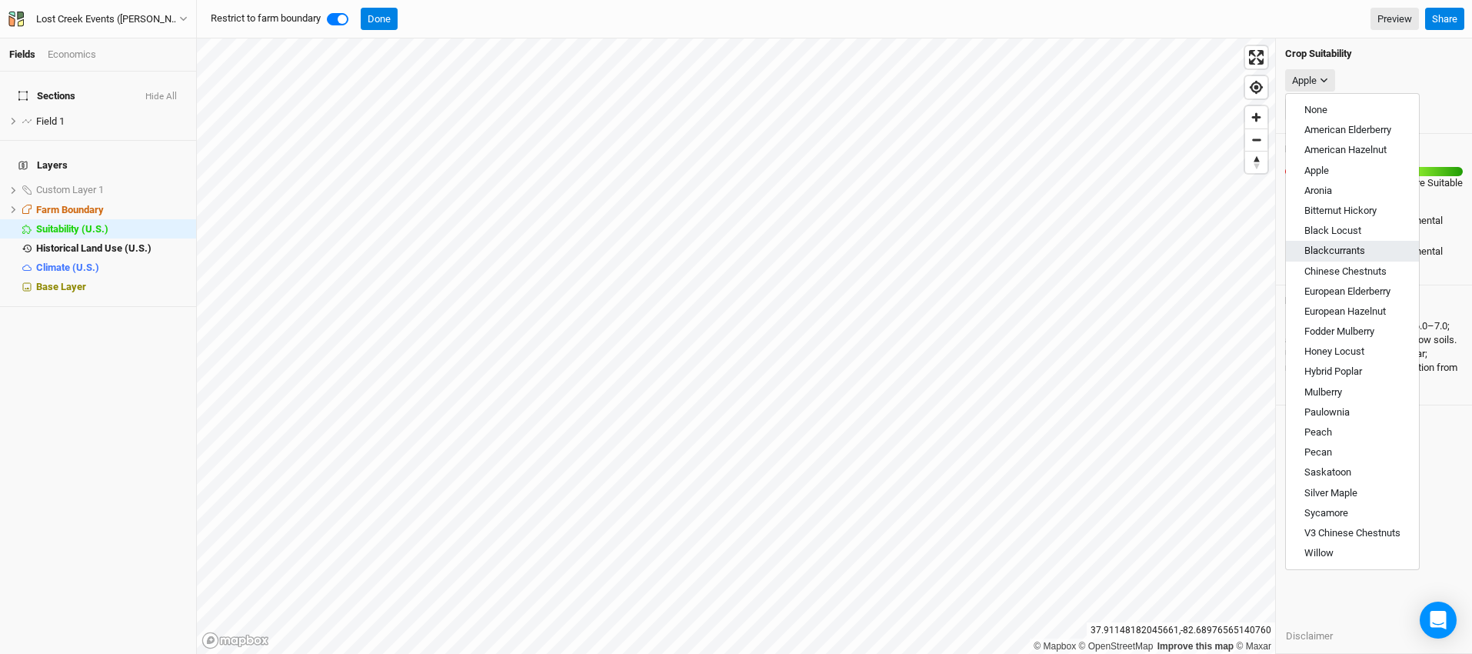
click at [1387, 246] on button "Blackcurrants" at bounding box center [1352, 251] width 133 height 20
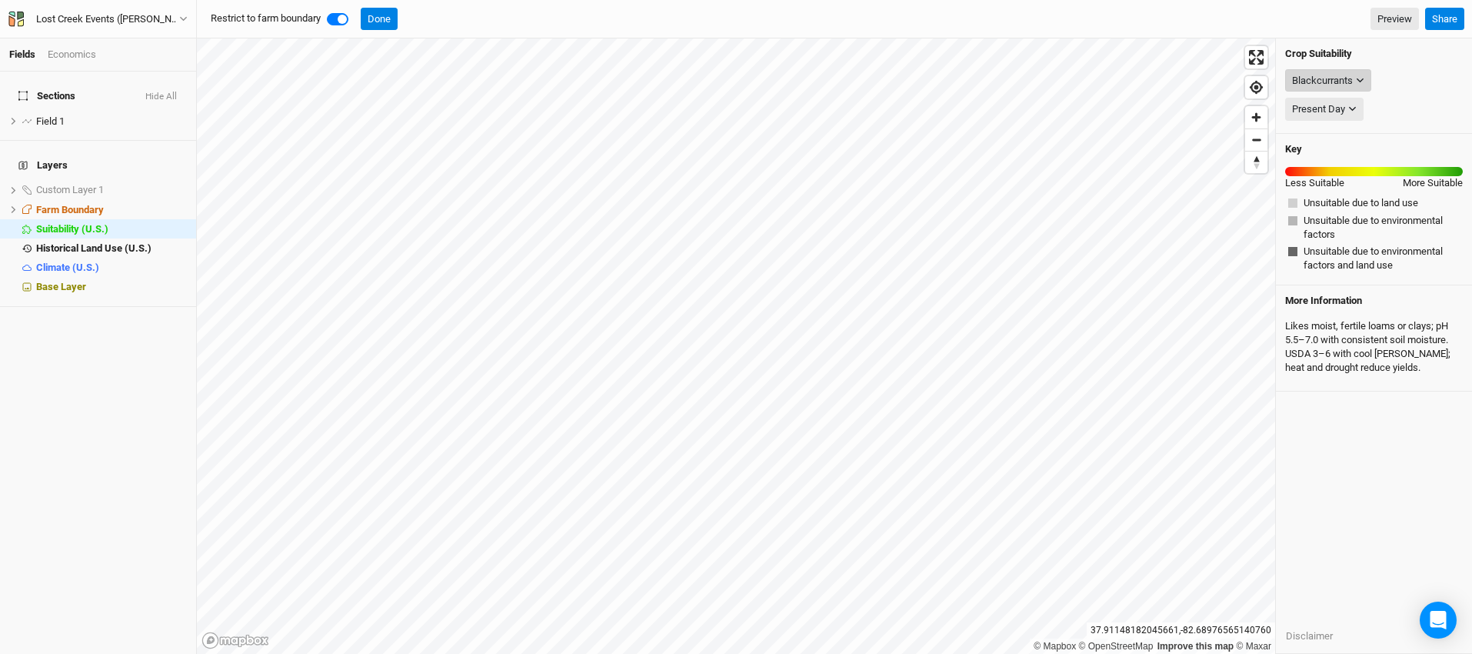
click at [1359, 82] on icon "button" at bounding box center [1360, 80] width 8 height 8
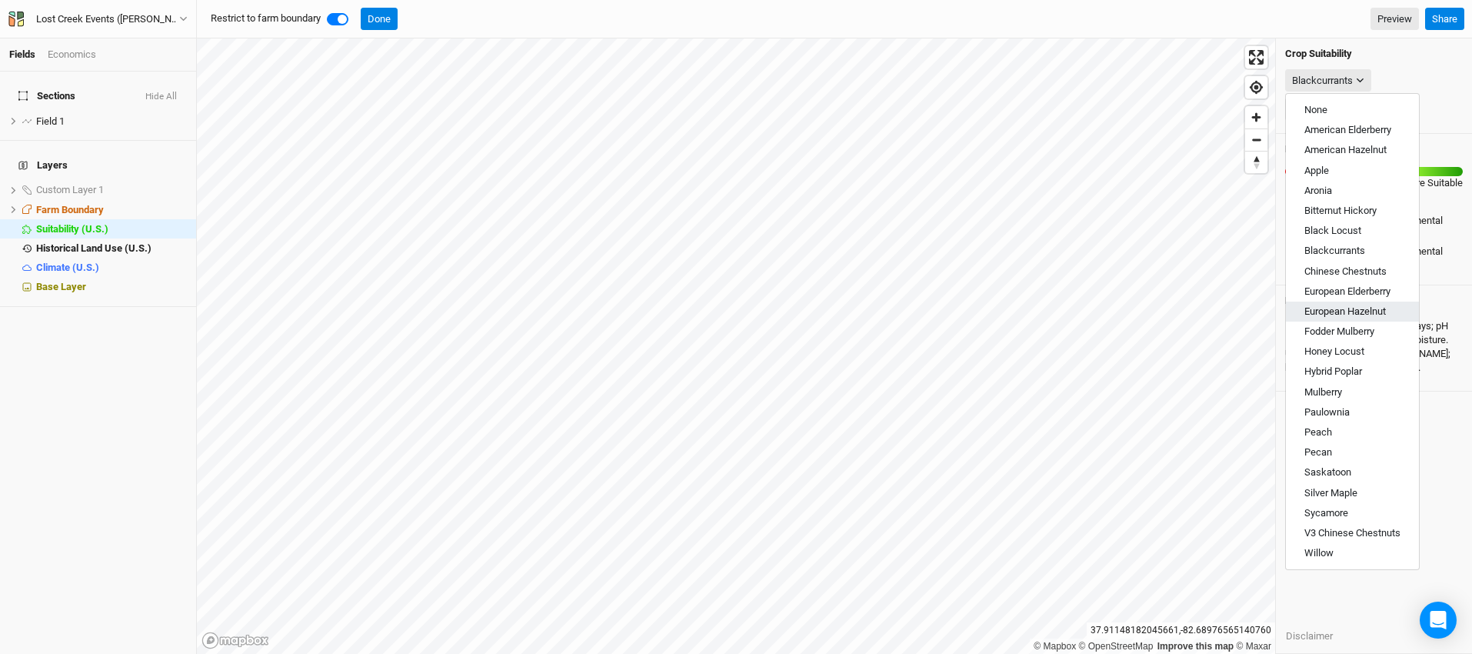
click at [1357, 312] on span "European Hazelnut" at bounding box center [1345, 311] width 82 height 12
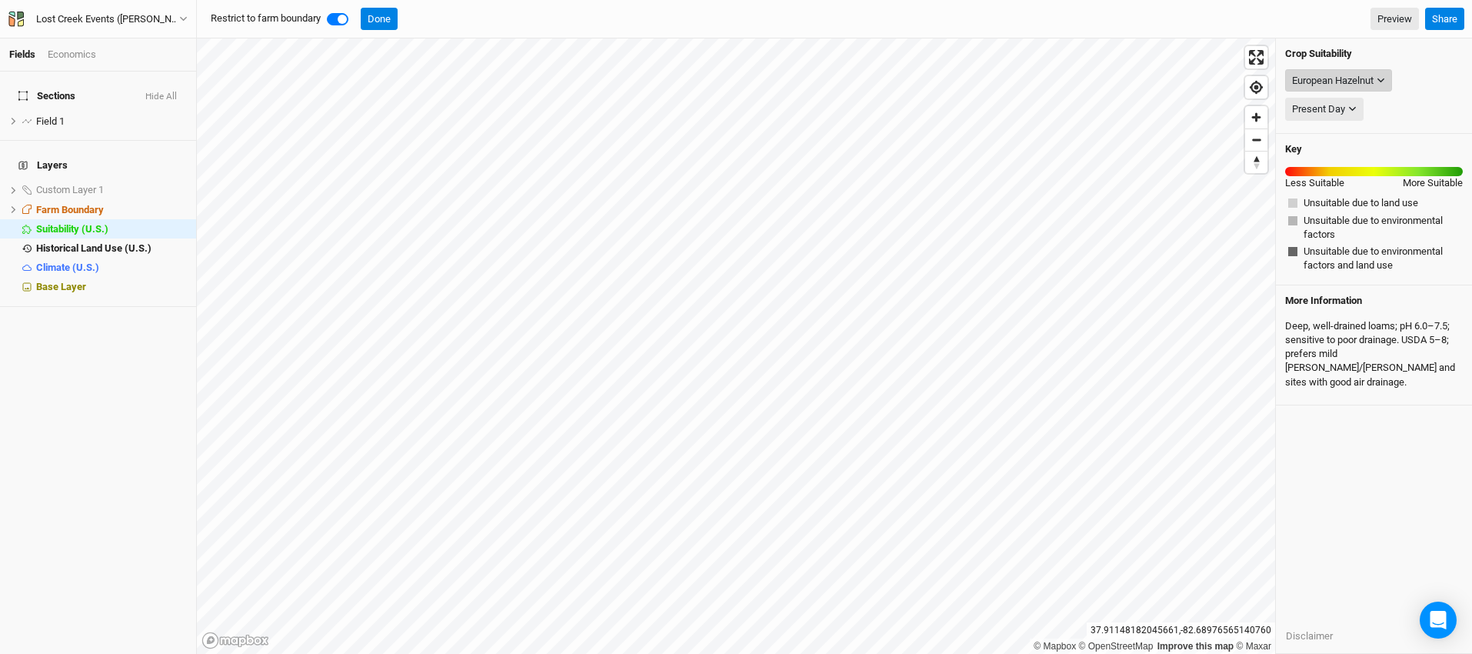
click at [1385, 78] on icon "button" at bounding box center [1381, 80] width 8 height 8
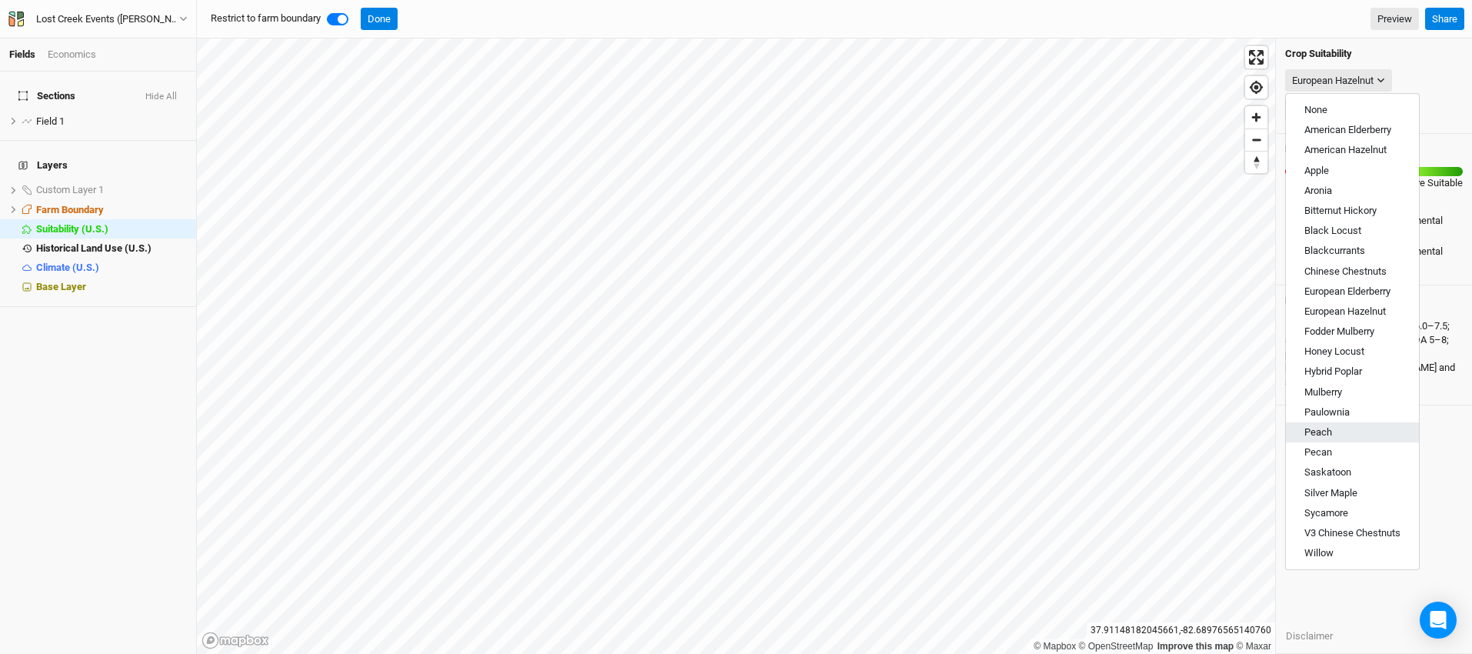
click at [1376, 427] on button "Peach" at bounding box center [1352, 432] width 133 height 20
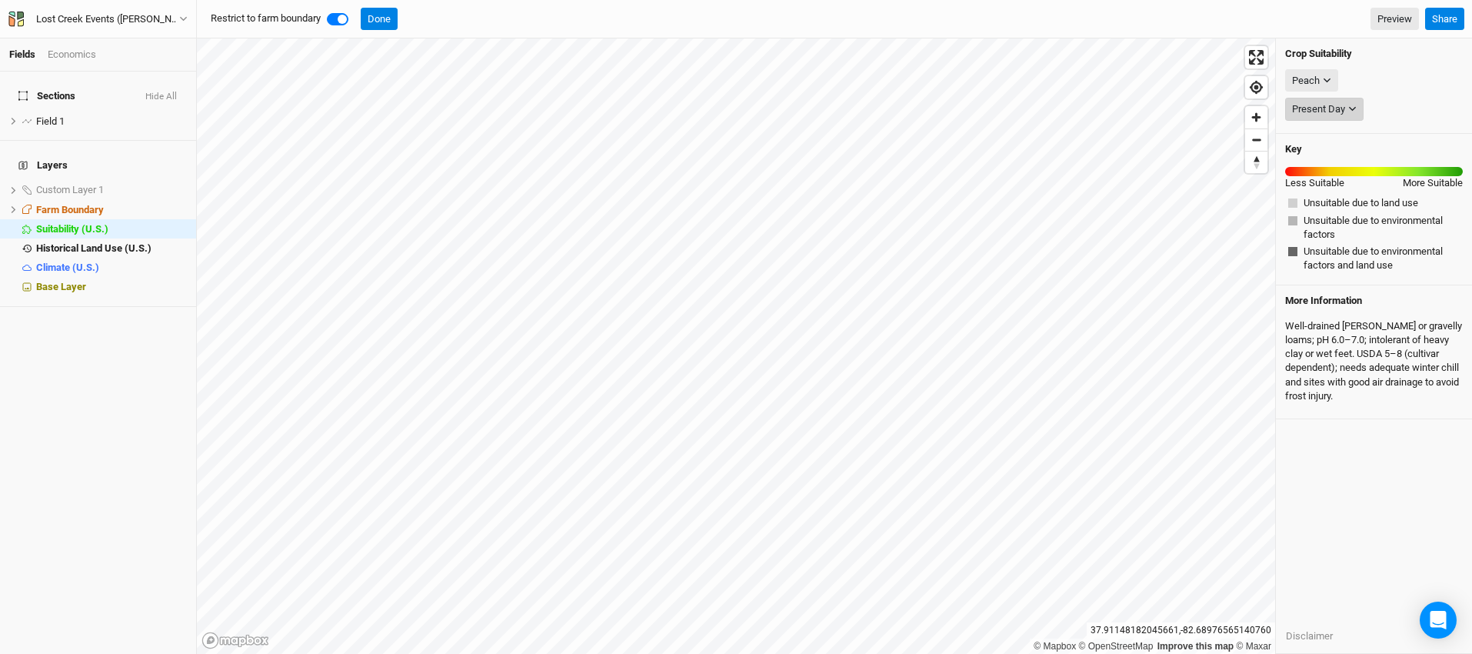
click at [1357, 112] on icon "button" at bounding box center [1352, 109] width 8 height 8
click at [1325, 74] on button "Peach" at bounding box center [1311, 80] width 53 height 23
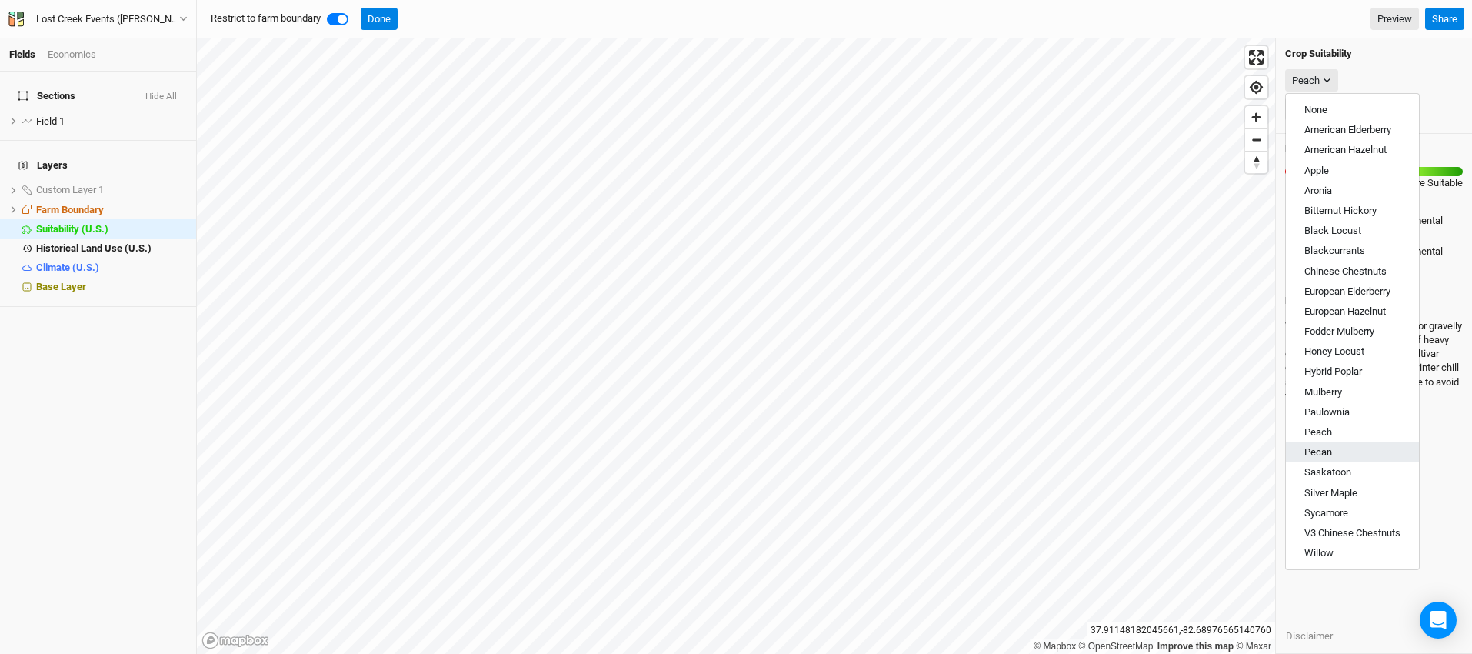
click at [1371, 450] on button "Pecan" at bounding box center [1352, 452] width 133 height 20
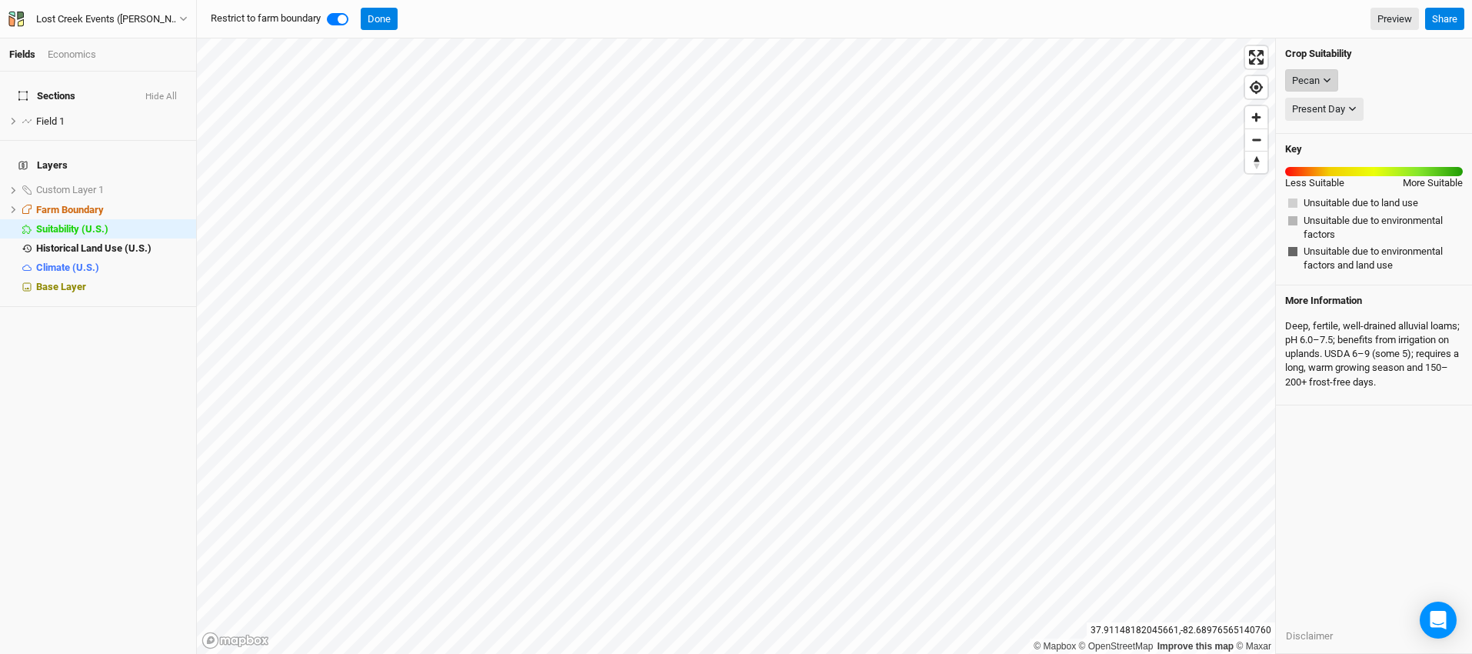
click at [1333, 85] on button "Pecan" at bounding box center [1311, 80] width 53 height 23
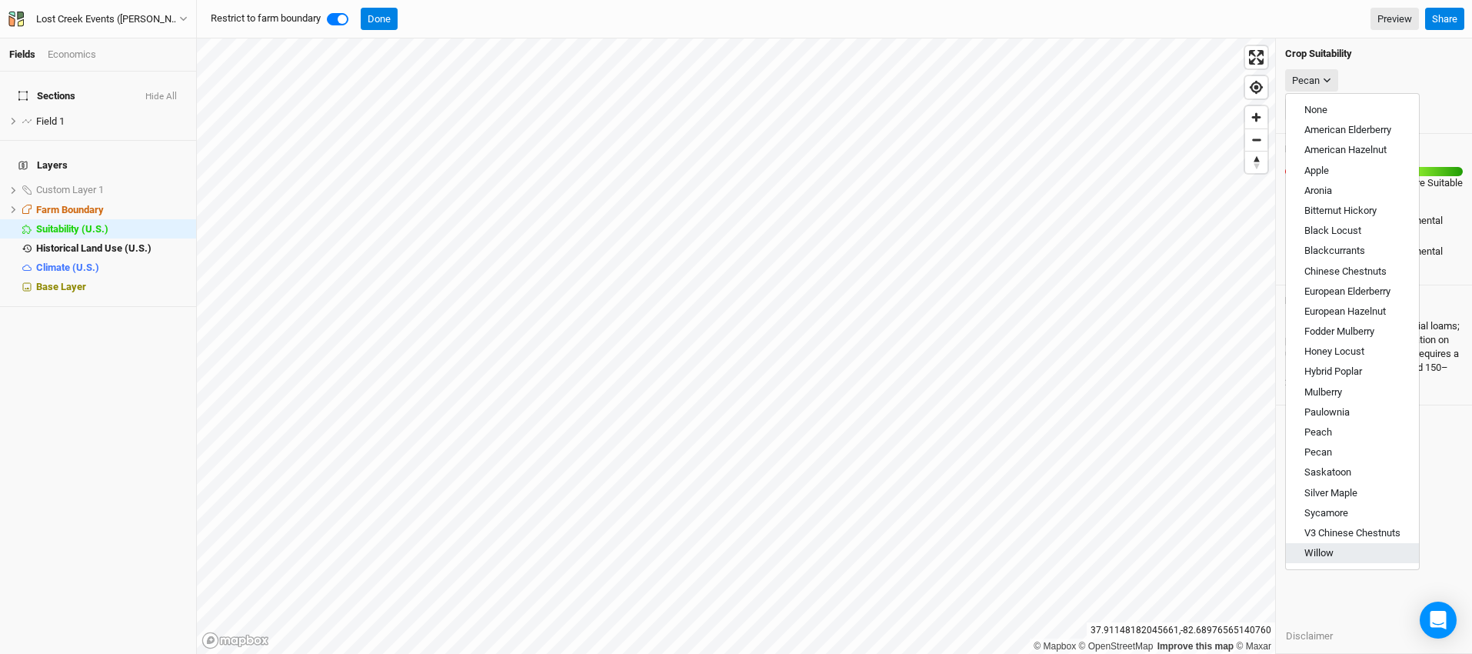
click at [1363, 544] on button "Willow" at bounding box center [1352, 553] width 133 height 20
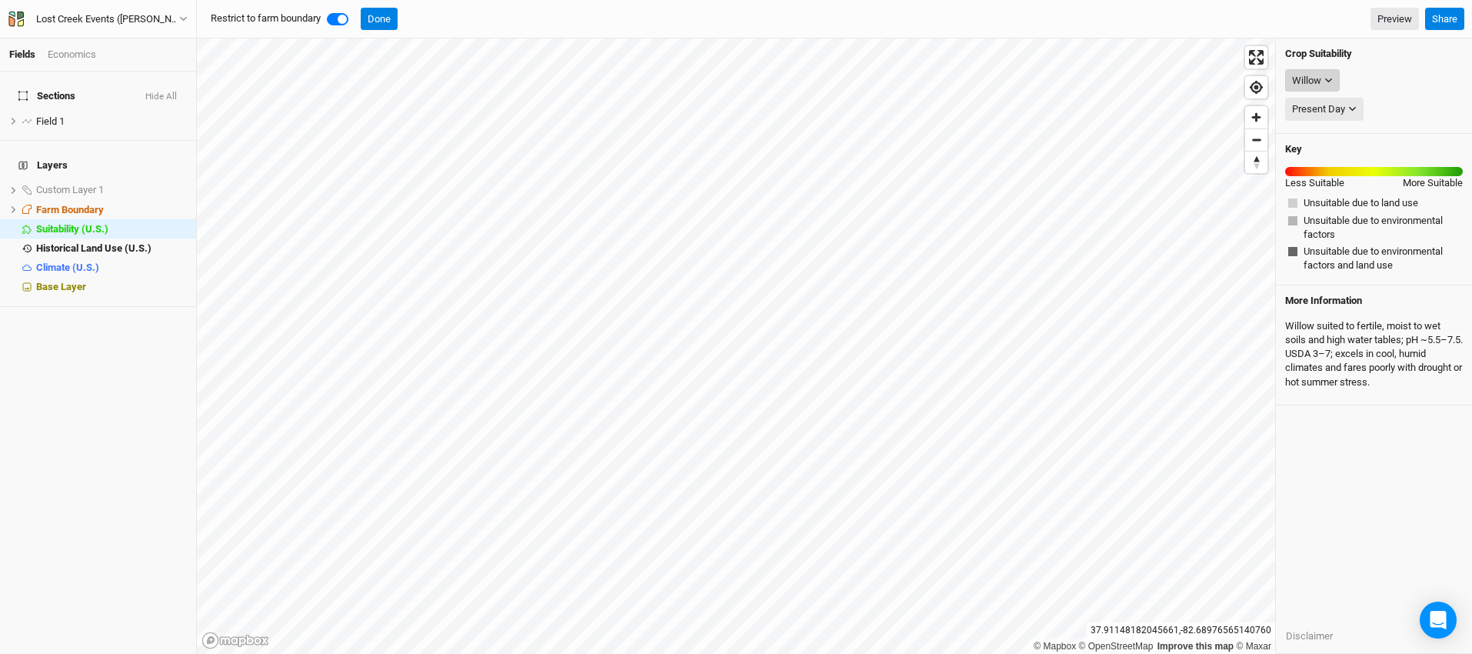
click at [1331, 78] on icon "button" at bounding box center [1328, 80] width 8 height 8
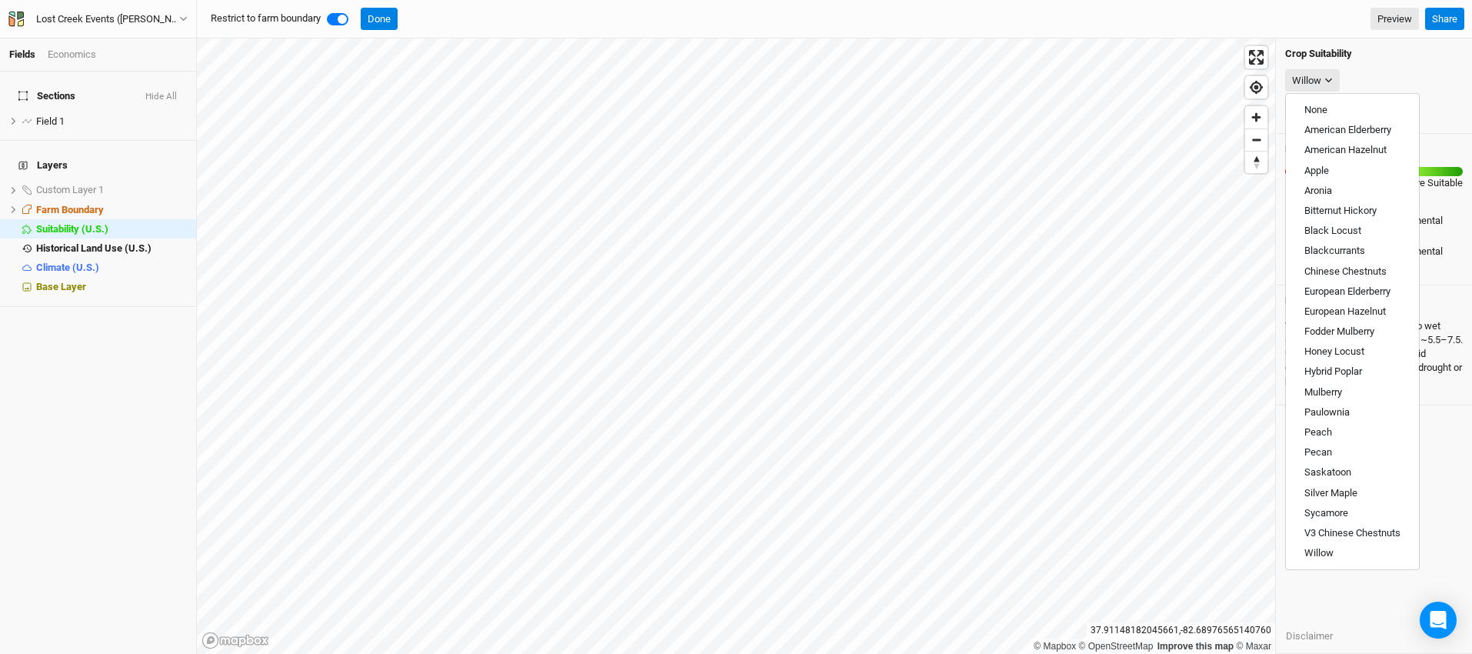
click at [1400, 69] on div "Willow" at bounding box center [1374, 80] width 178 height 29
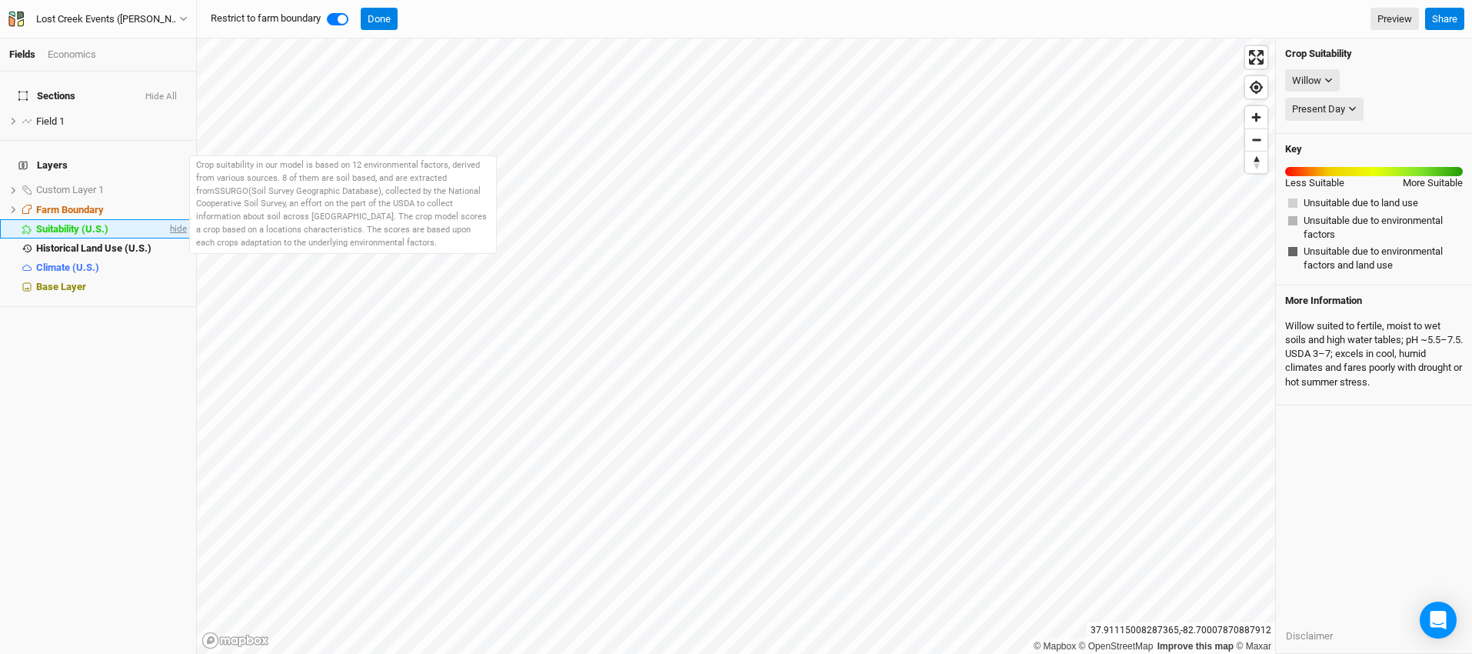
click at [167, 219] on span "hide" at bounding box center [177, 228] width 20 height 19
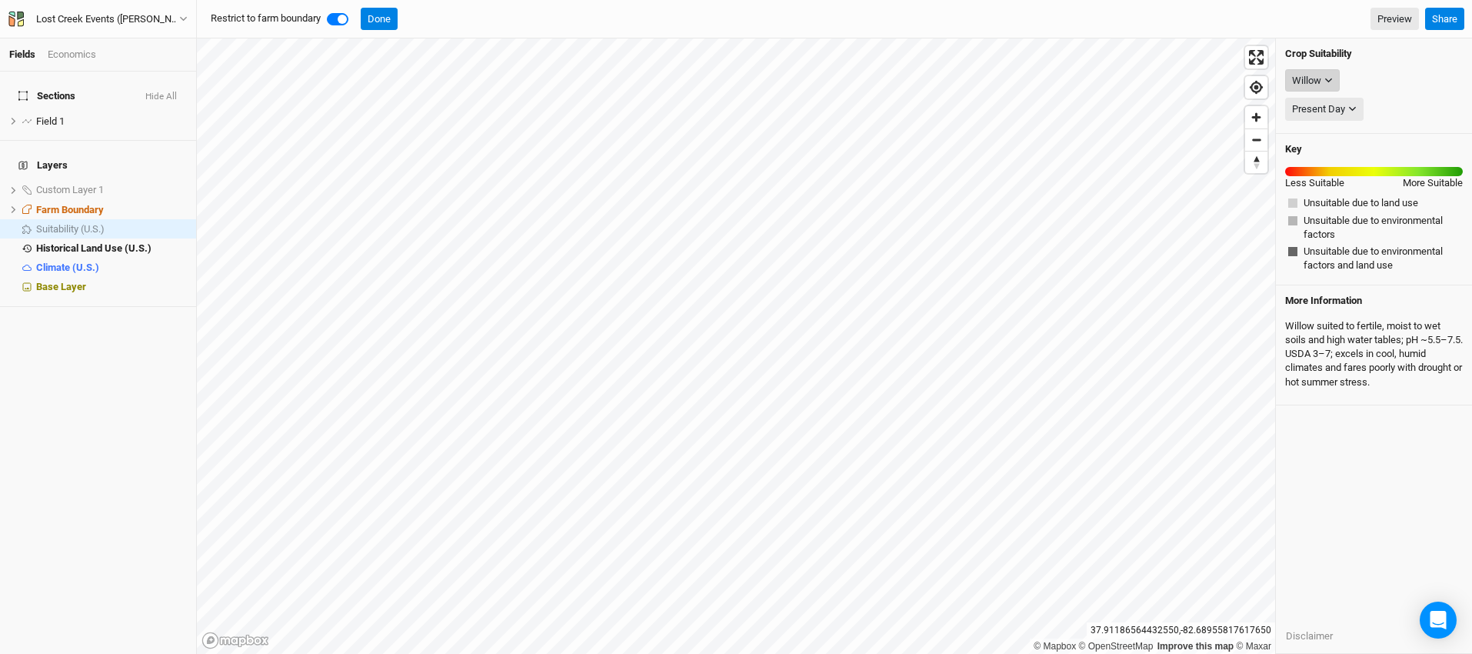
click at [1333, 76] on button "Willow" at bounding box center [1312, 80] width 55 height 23
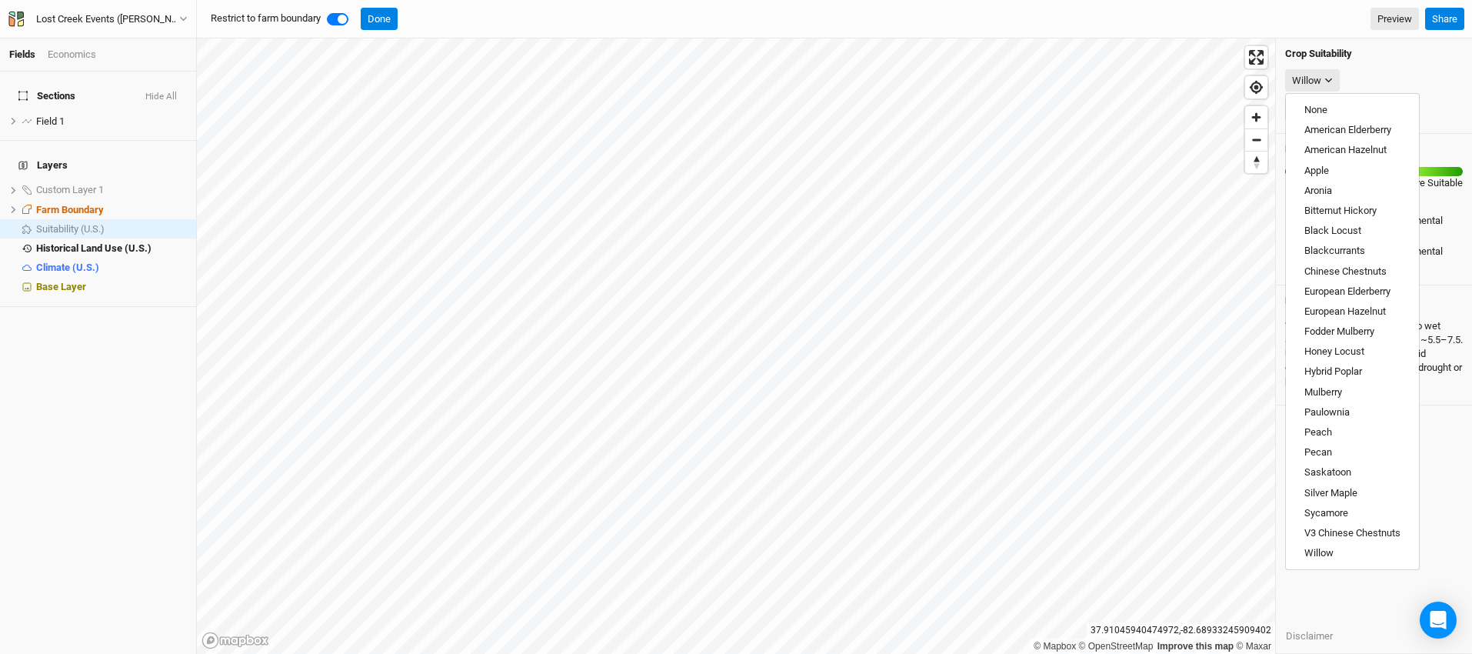
click at [1394, 75] on div "Willow" at bounding box center [1374, 80] width 178 height 29
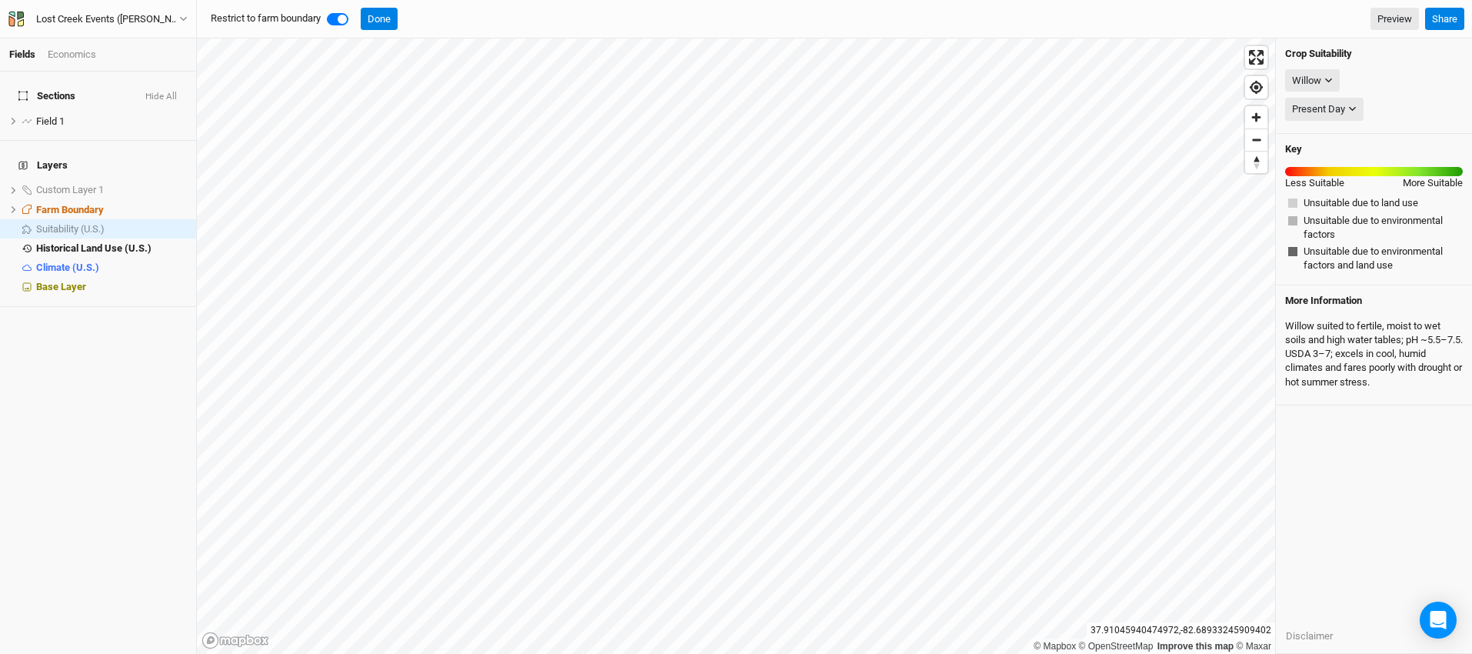
click at [1297, 238] on div "Unsuitable due to environmental factors" at bounding box center [1373, 228] width 171 height 28
